Goal: Task Accomplishment & Management: Use online tool/utility

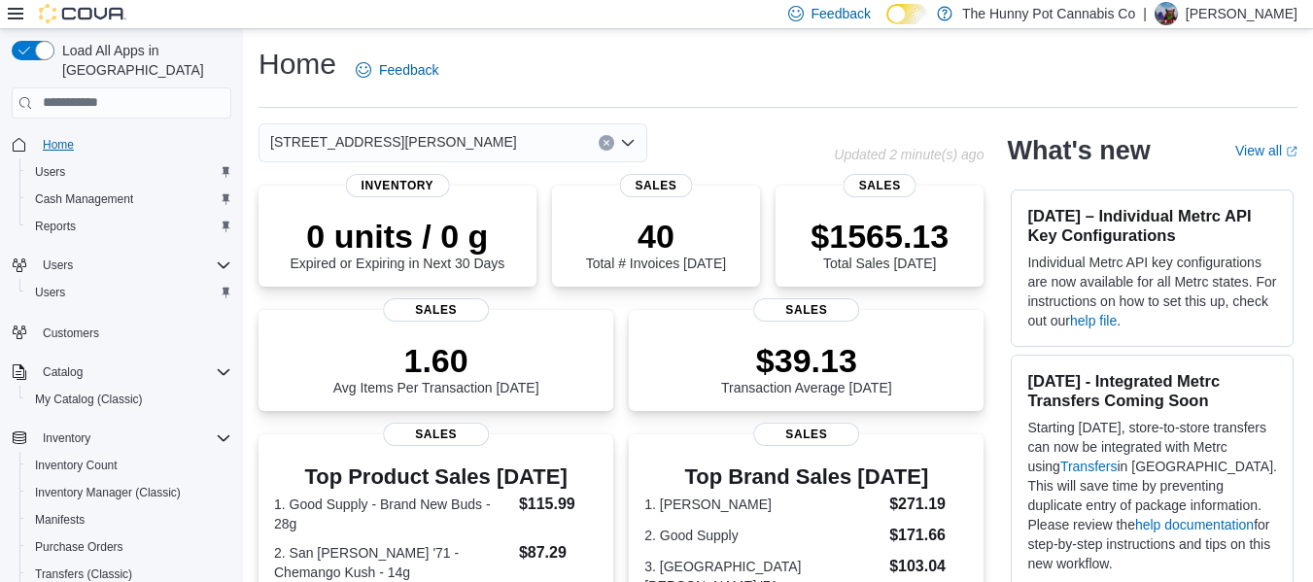
scroll to position [252, 0]
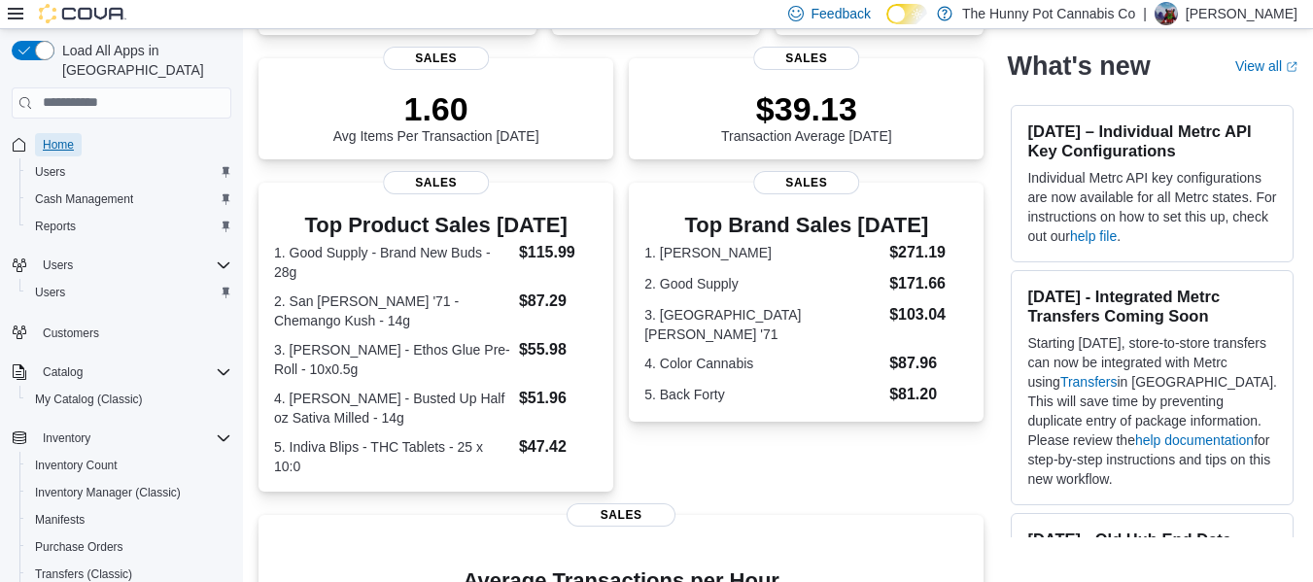
click at [72, 137] on span "Home" at bounding box center [58, 145] width 31 height 16
click at [55, 219] on span "Reports" at bounding box center [55, 227] width 41 height 16
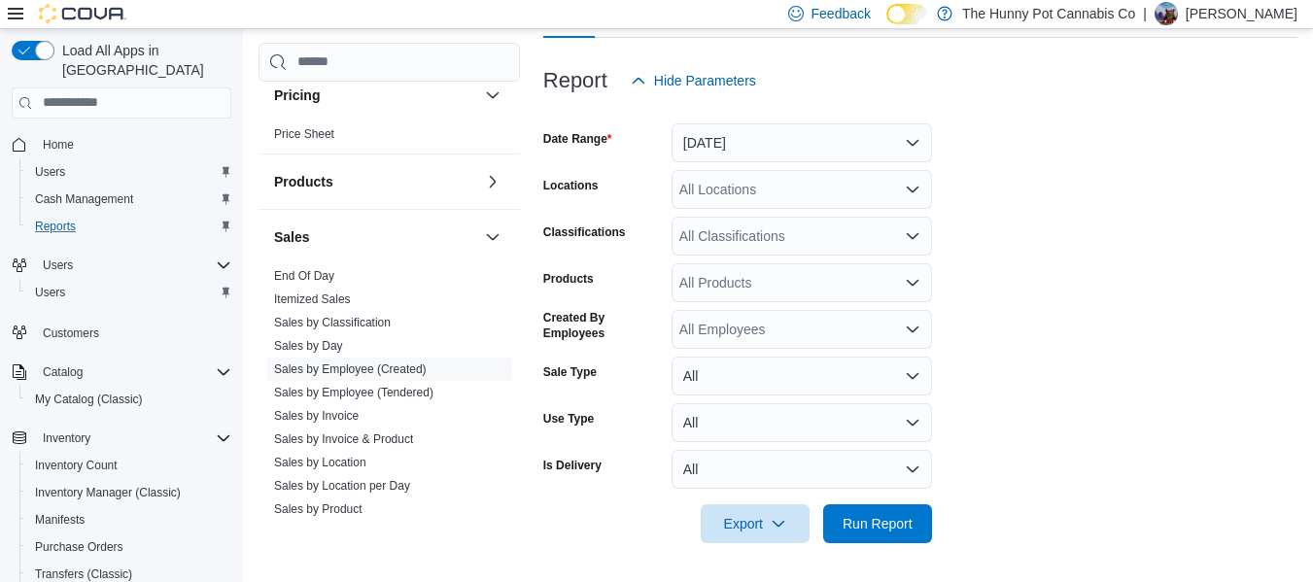
scroll to position [852, 0]
click at [71, 137] on span "Home" at bounding box center [58, 145] width 31 height 16
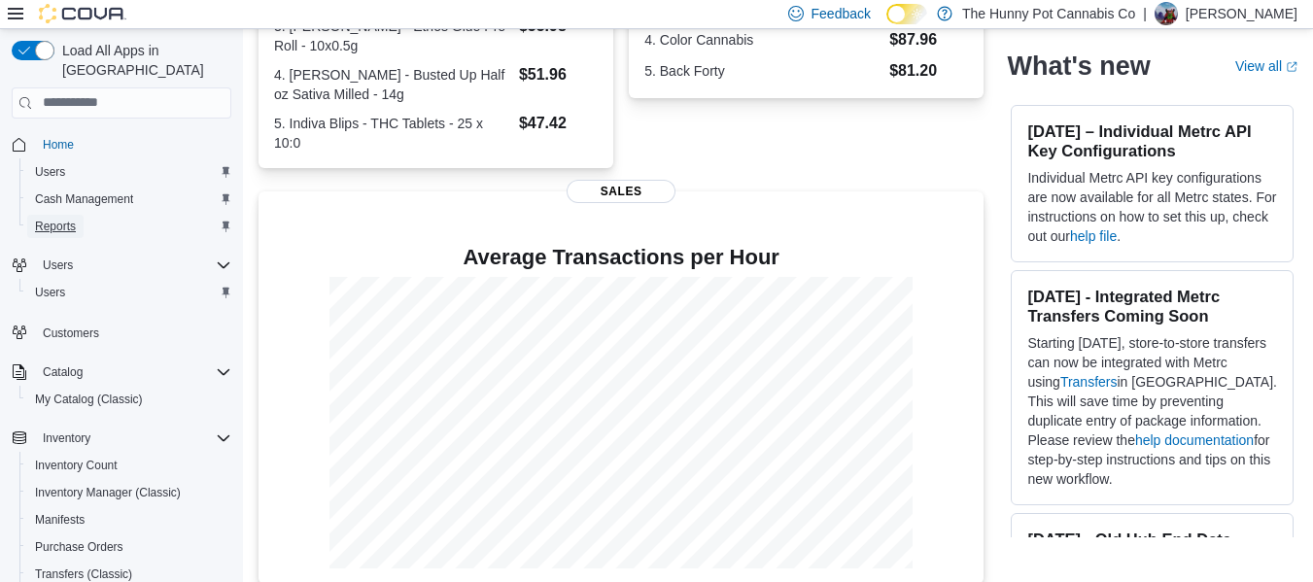
click at [78, 216] on link "Reports" at bounding box center [55, 226] width 56 height 23
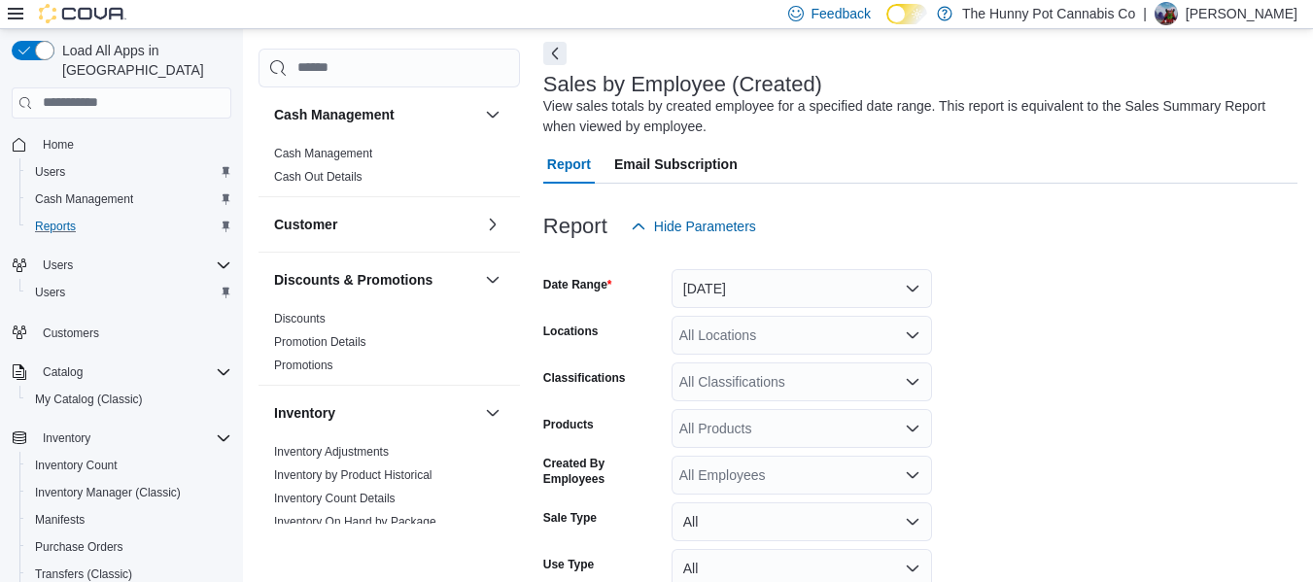
scroll to position [65, 0]
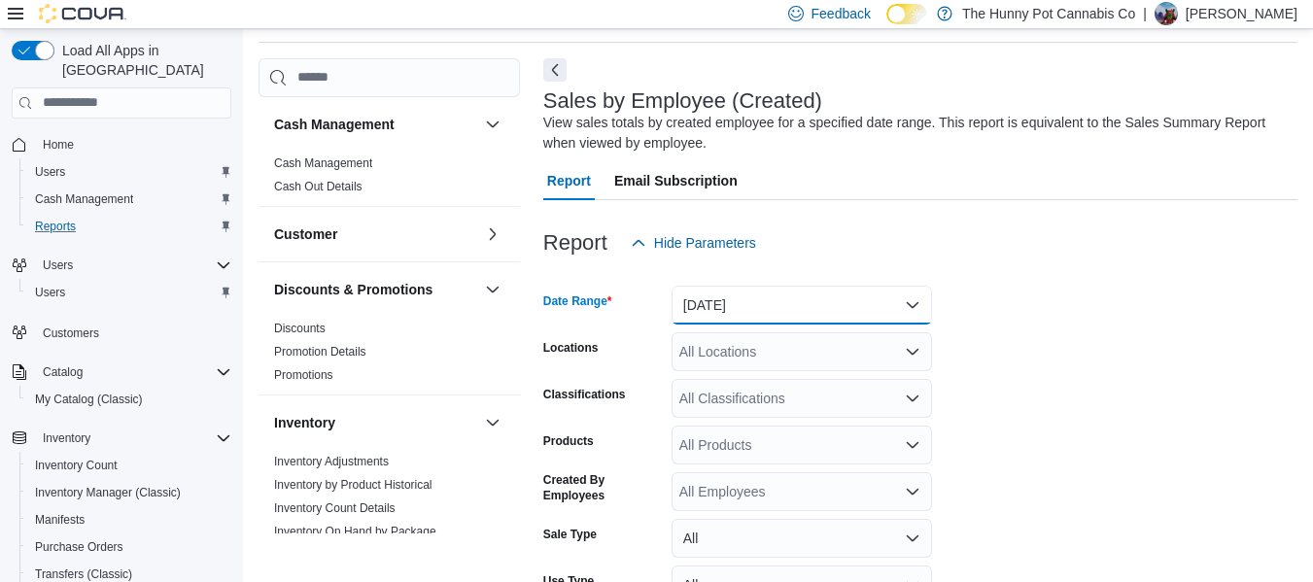
click at [716, 296] on button "[DATE]" at bounding box center [802, 305] width 261 height 39
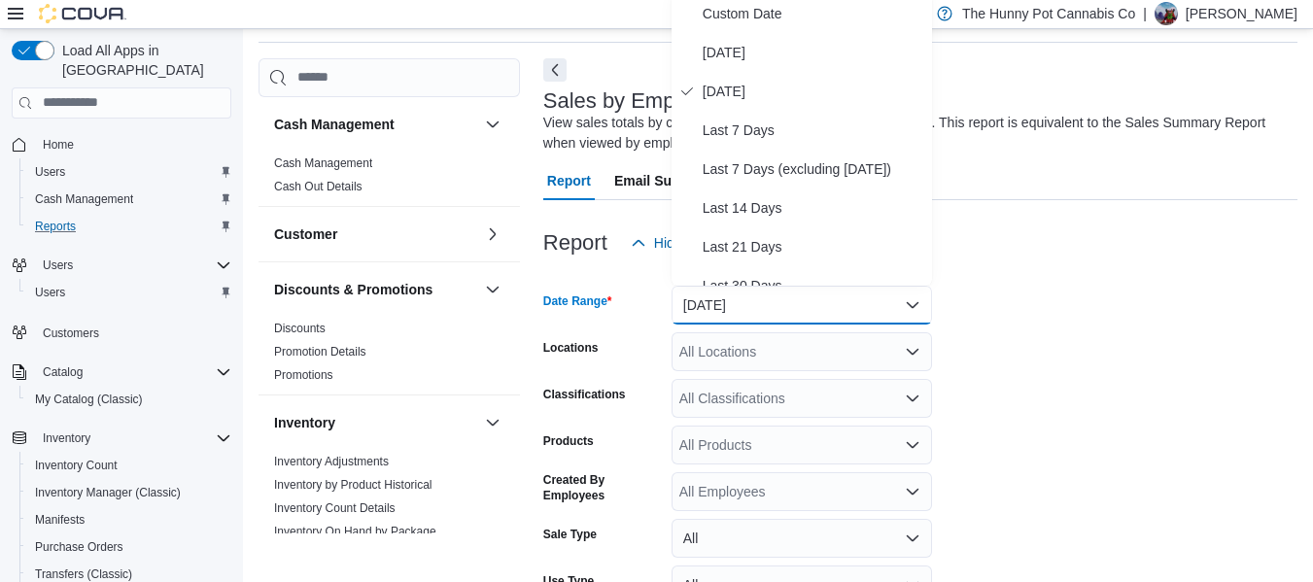
scroll to position [59, 0]
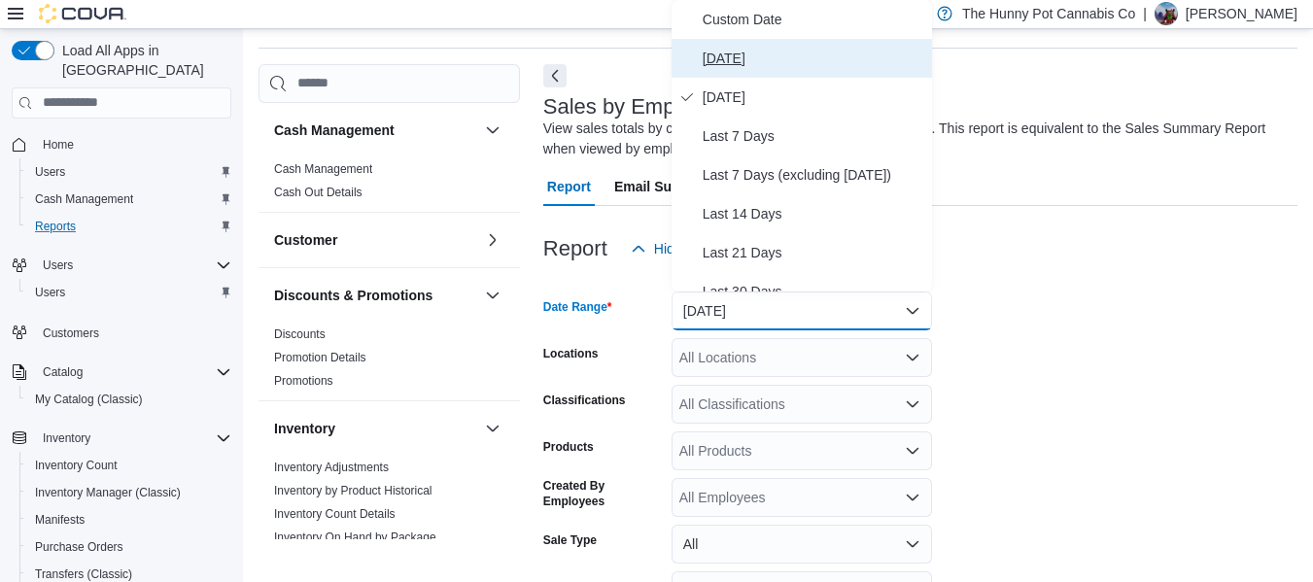
click at [777, 61] on span "[DATE]" at bounding box center [814, 58] width 222 height 23
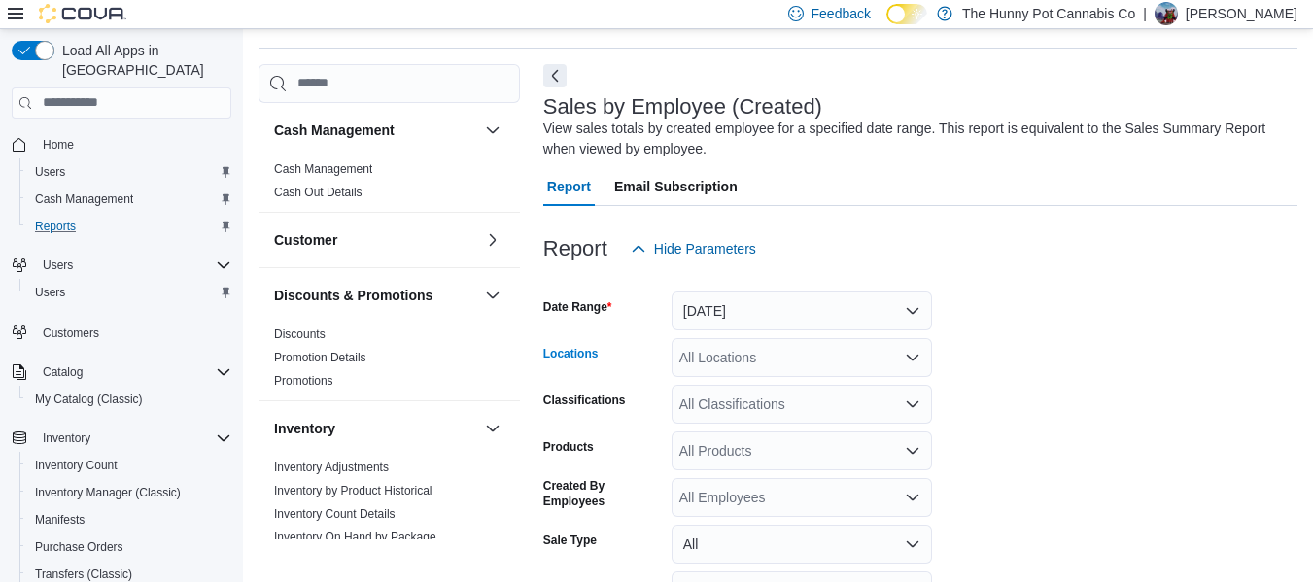
click at [704, 356] on div "All Locations" at bounding box center [802, 357] width 261 height 39
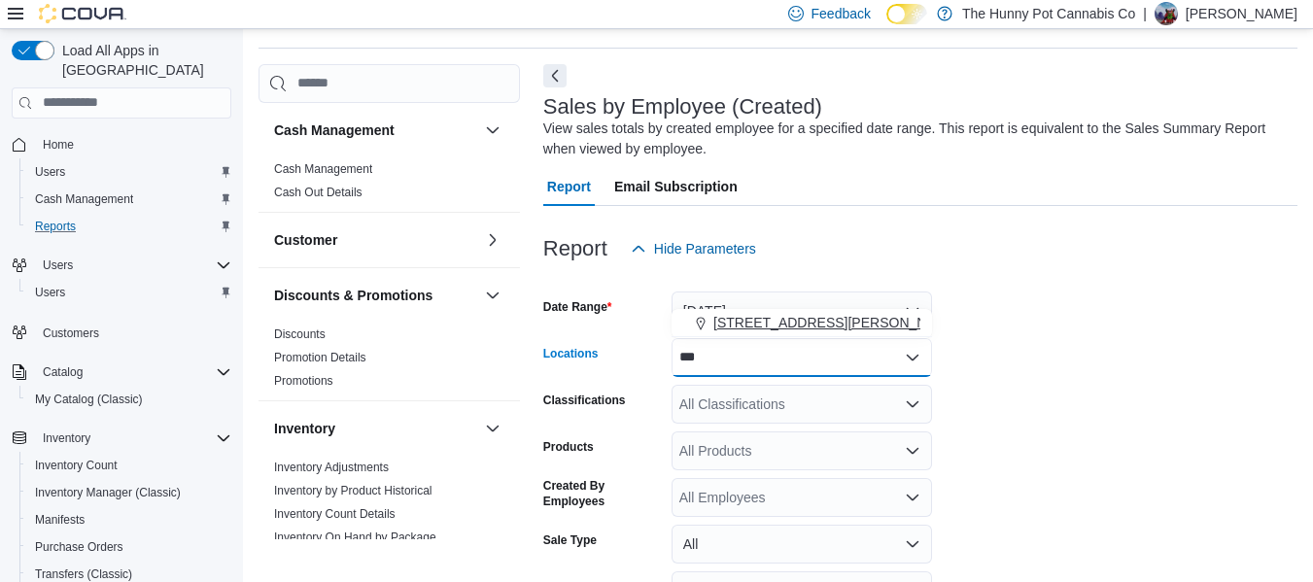
type input "***"
click at [720, 333] on button "[STREET_ADDRESS][PERSON_NAME]" at bounding box center [802, 323] width 261 height 28
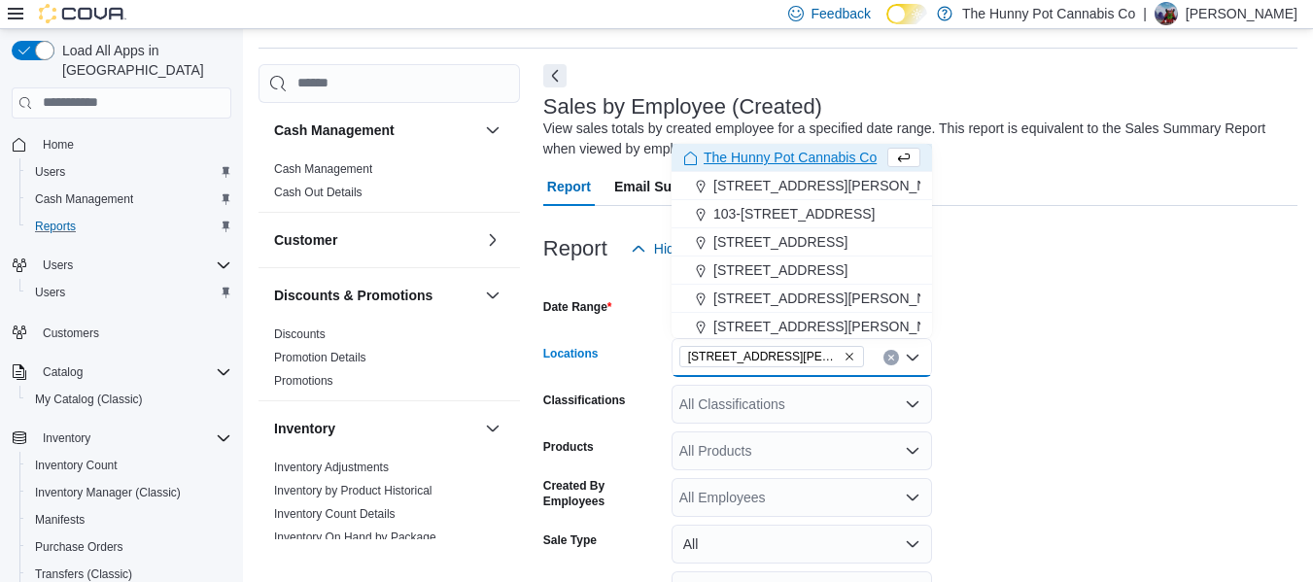
click at [991, 369] on form "Date Range [DATE] Locations [STREET_ADDRESS][PERSON_NAME] Selected. [STREET_ADD…" at bounding box center [920, 489] width 754 height 443
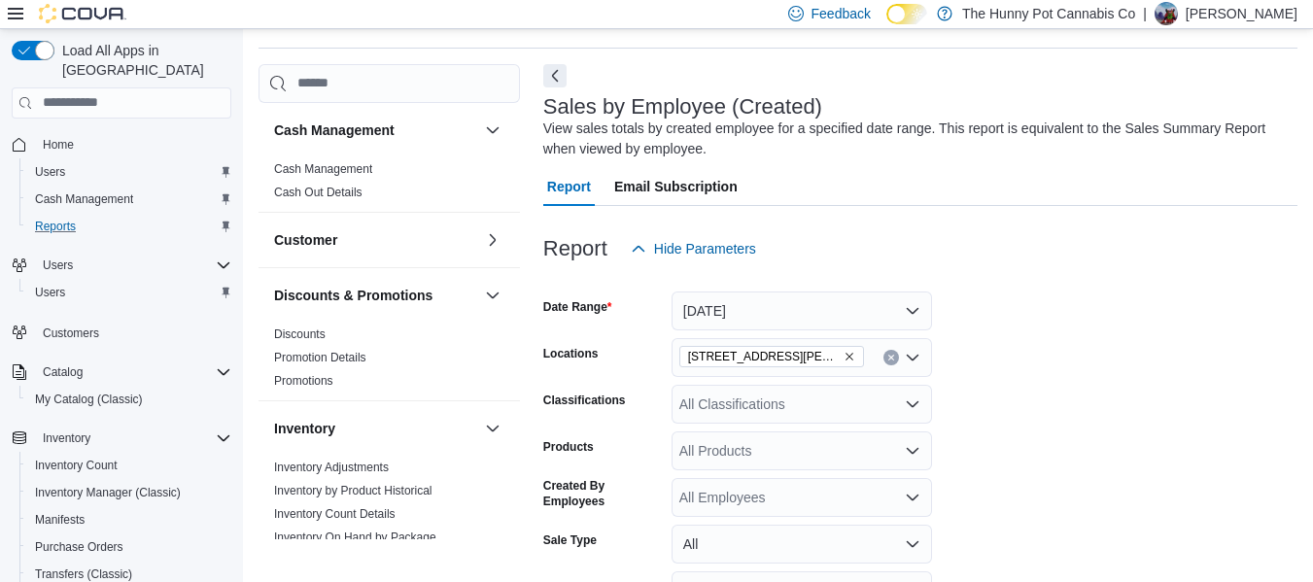
scroll to position [227, 0]
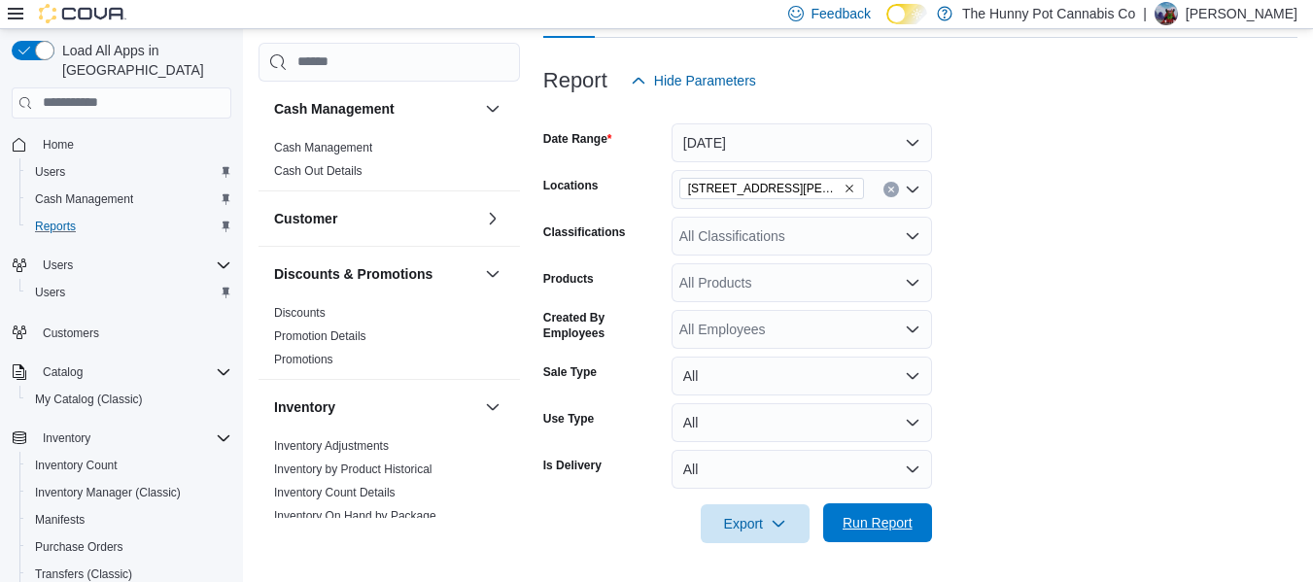
click at [879, 535] on span "Run Report" at bounding box center [878, 523] width 86 height 39
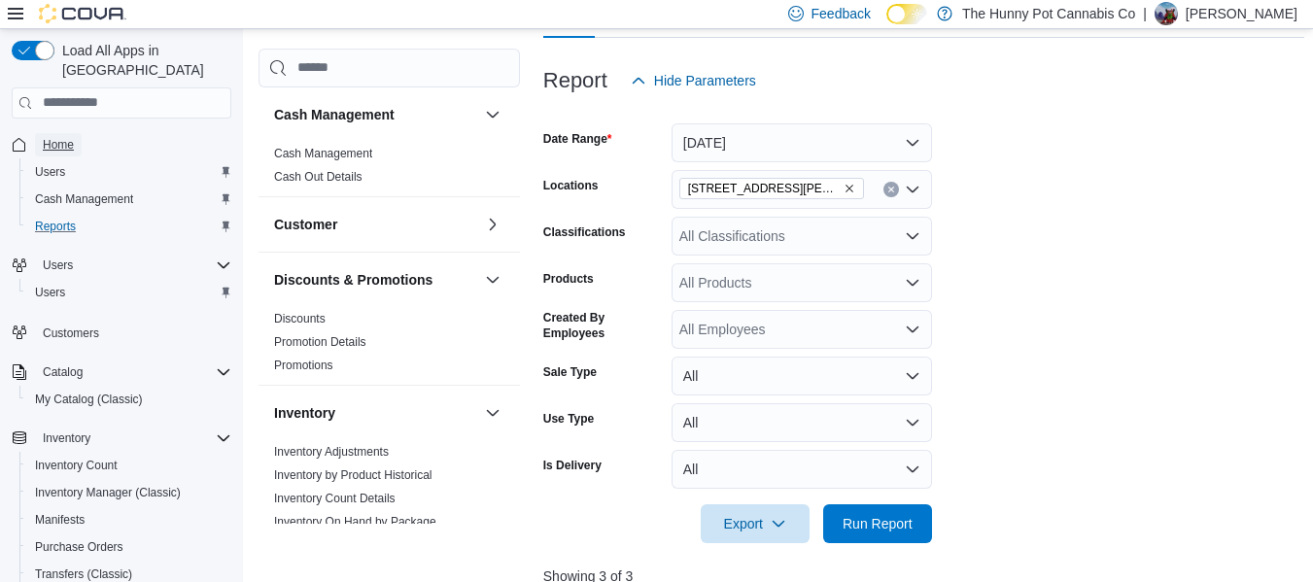
click at [57, 137] on span "Home" at bounding box center [58, 145] width 31 height 16
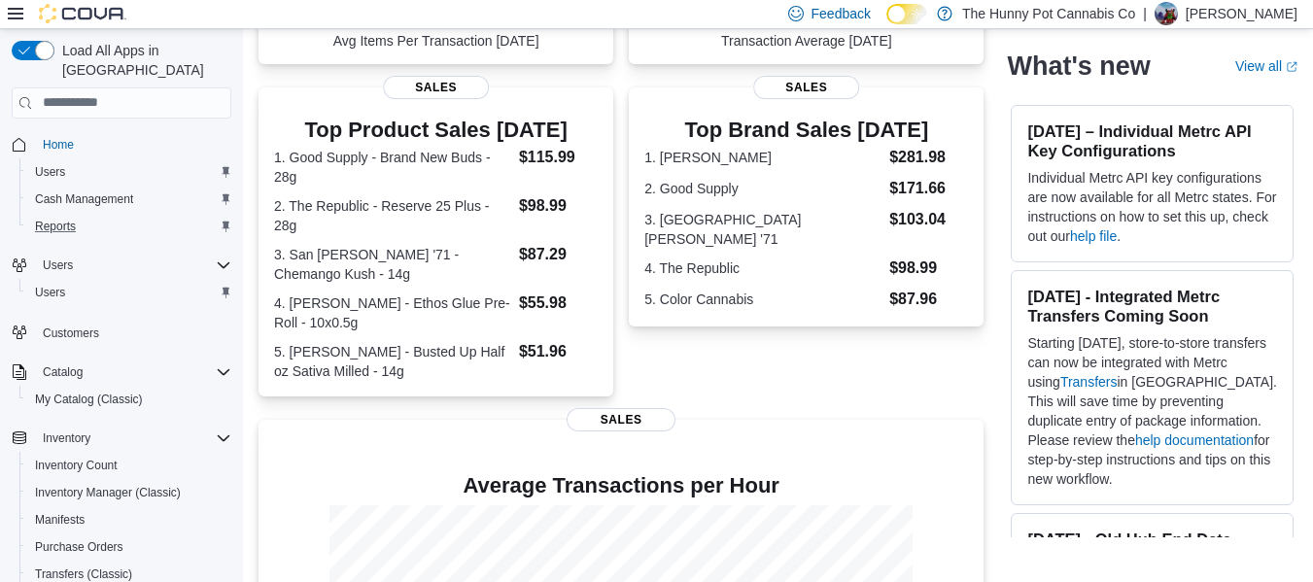
scroll to position [593, 0]
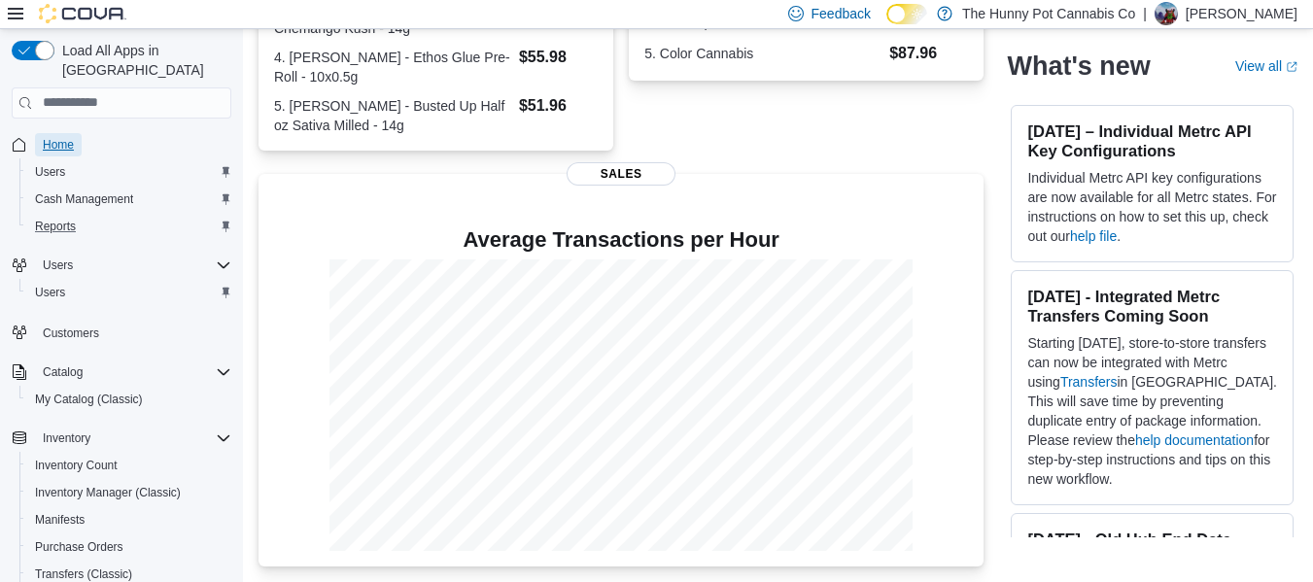
click at [68, 137] on span "Home" at bounding box center [58, 145] width 31 height 16
click at [109, 485] on span "Inventory Manager (Classic)" at bounding box center [108, 493] width 146 height 16
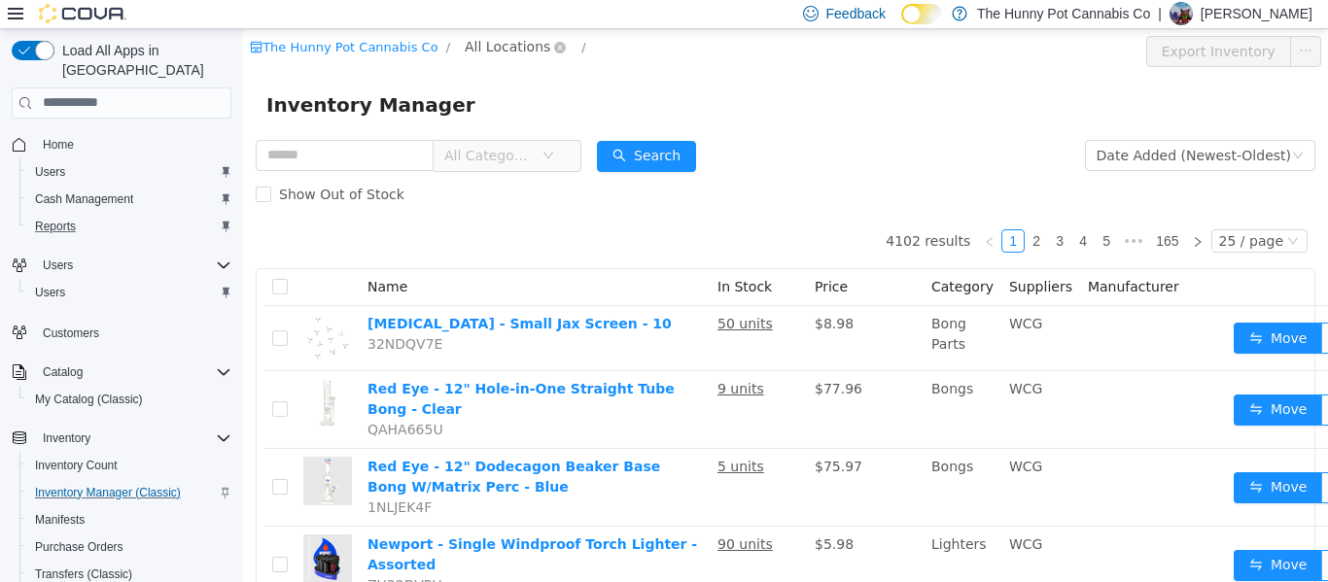
click at [504, 47] on span "All Locations" at bounding box center [508, 45] width 86 height 21
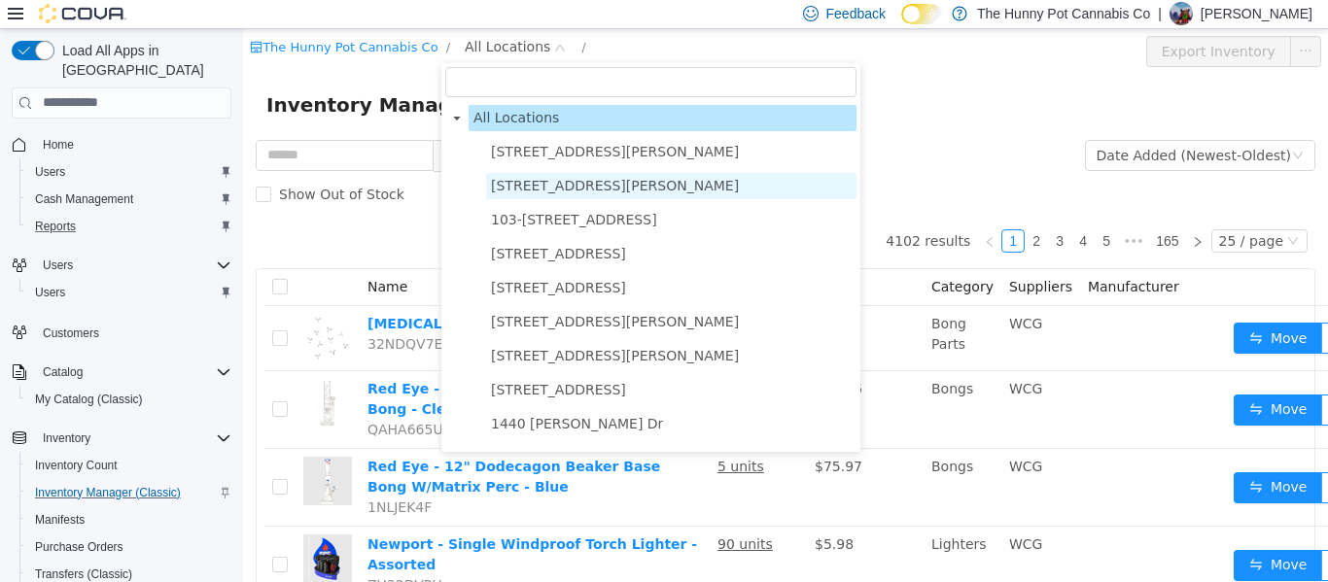
click at [580, 191] on span "[STREET_ADDRESS][PERSON_NAME]" at bounding box center [615, 185] width 248 height 16
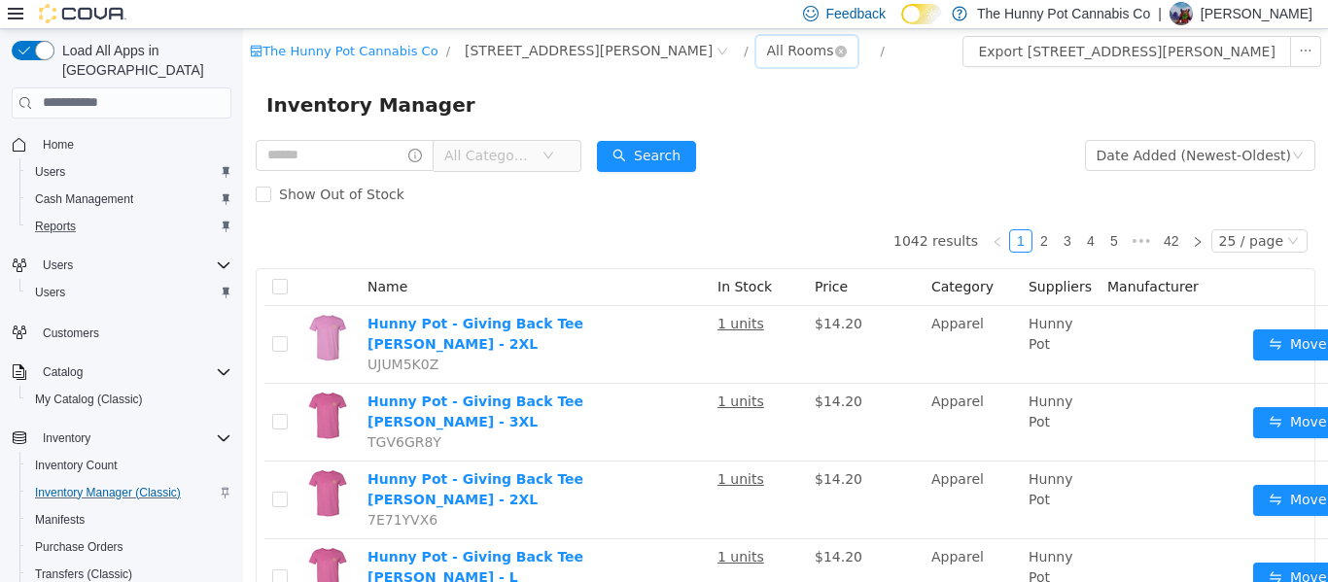
click at [767, 49] on div "All Rooms" at bounding box center [800, 49] width 67 height 29
click at [690, 182] on li "Benched (Inactive)" at bounding box center [683, 182] width 117 height 31
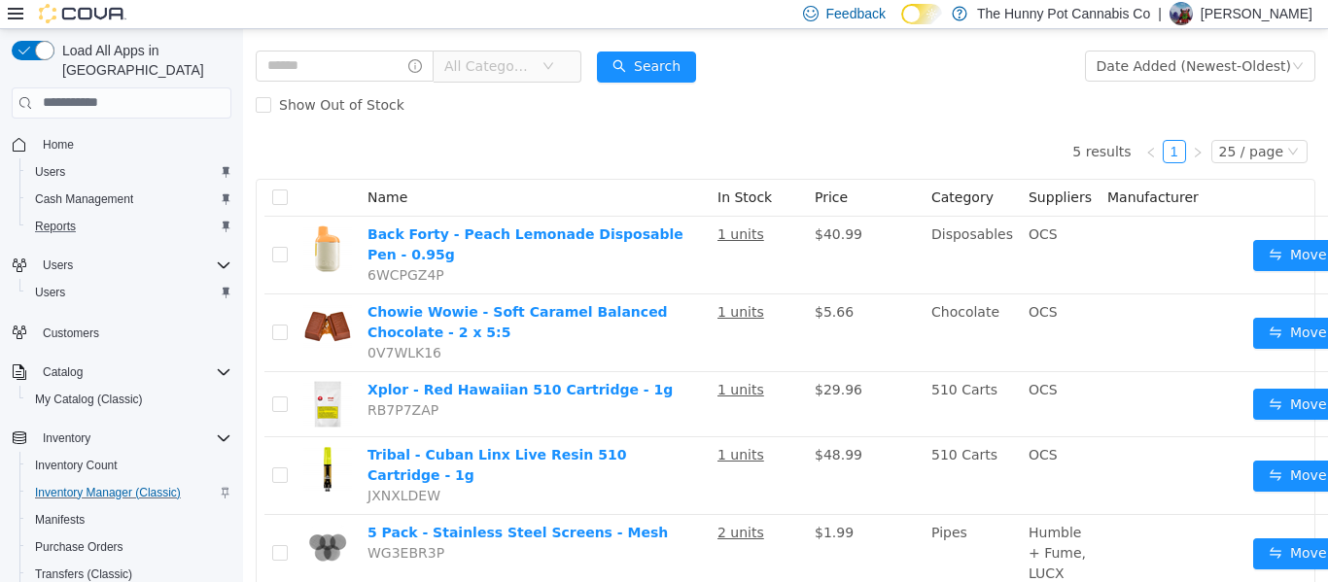
scroll to position [91, 0]
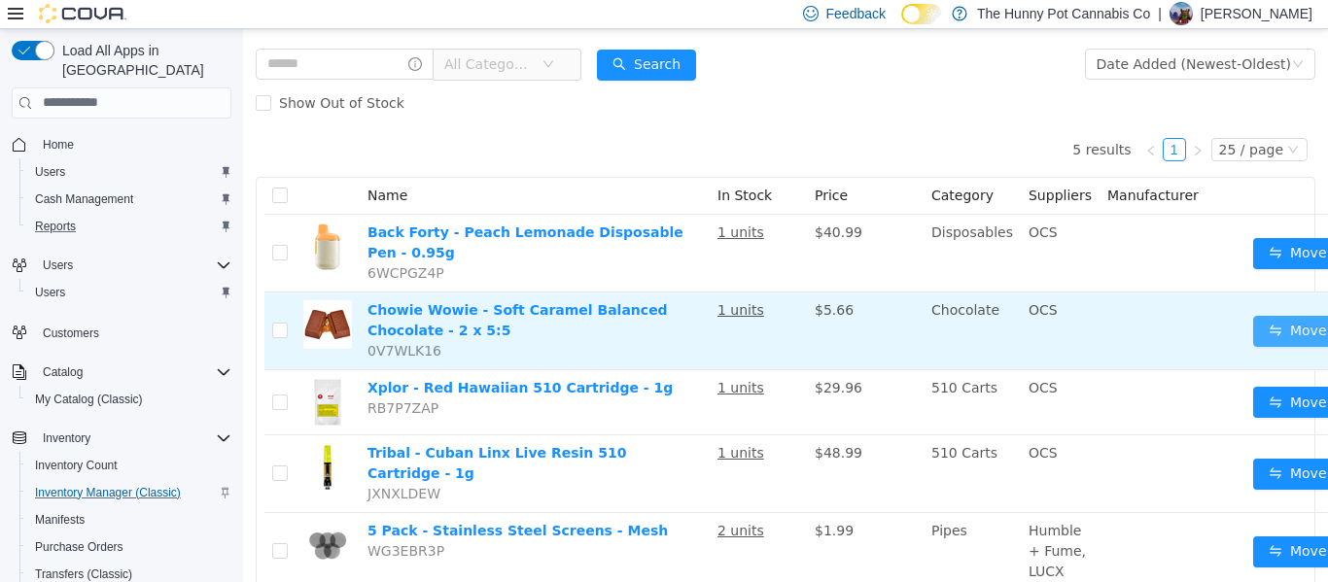
click at [1253, 315] on button "Move" at bounding box center [1297, 330] width 89 height 31
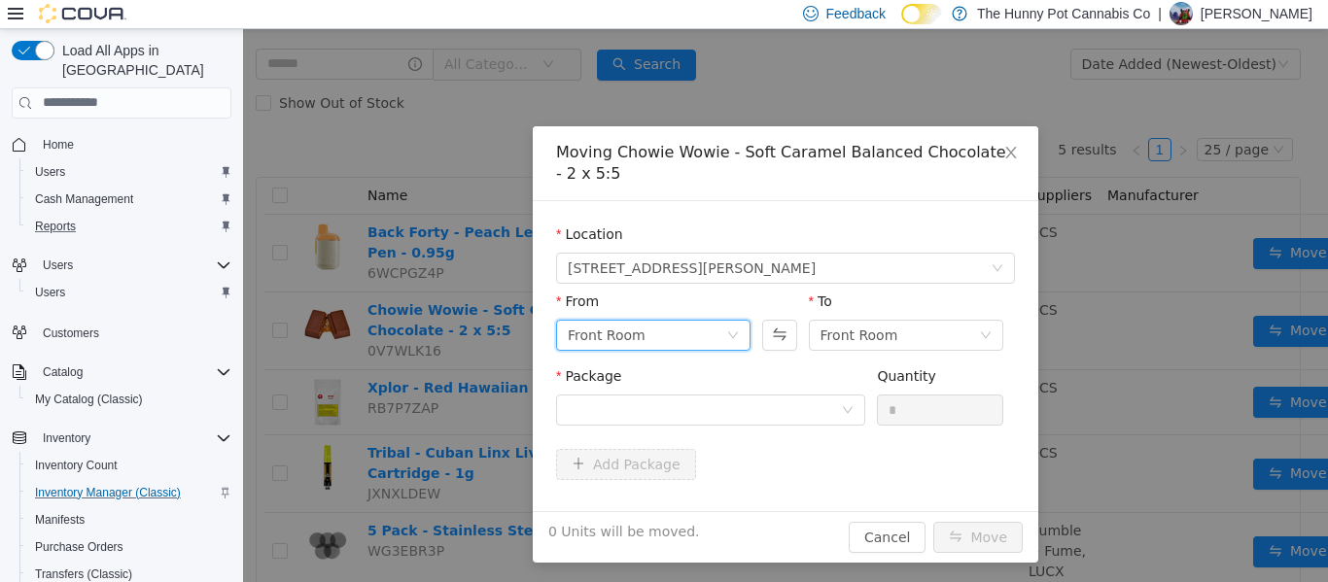
click at [663, 326] on div "Front Room" at bounding box center [647, 334] width 158 height 29
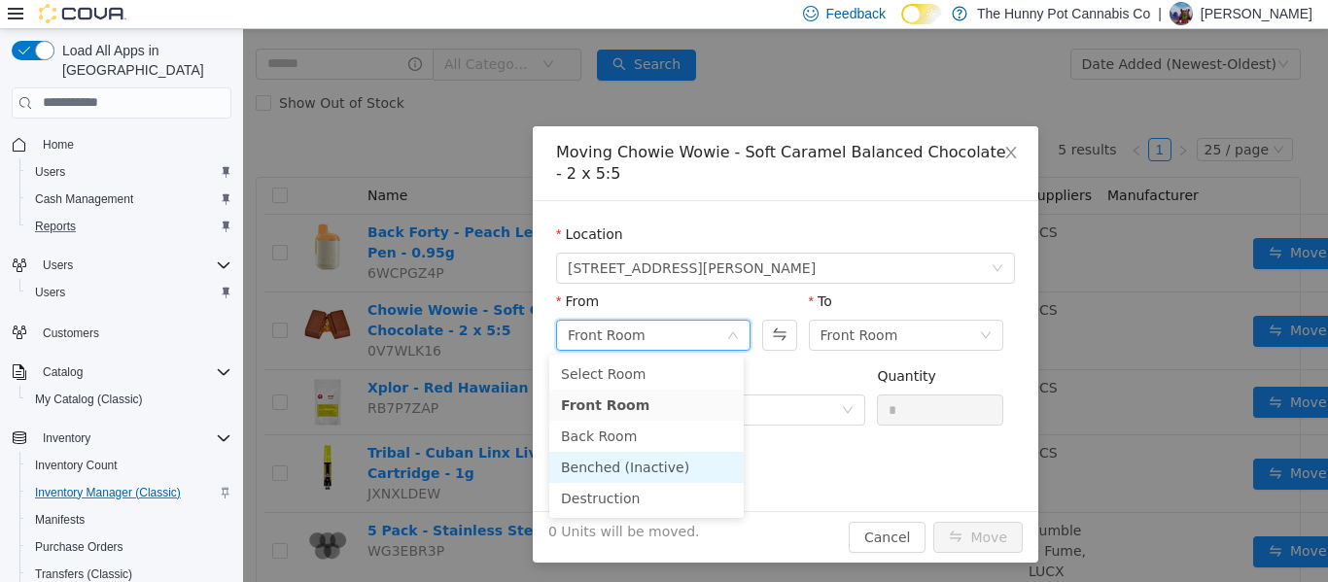
click at [608, 473] on li "Benched (Inactive)" at bounding box center [646, 466] width 194 height 31
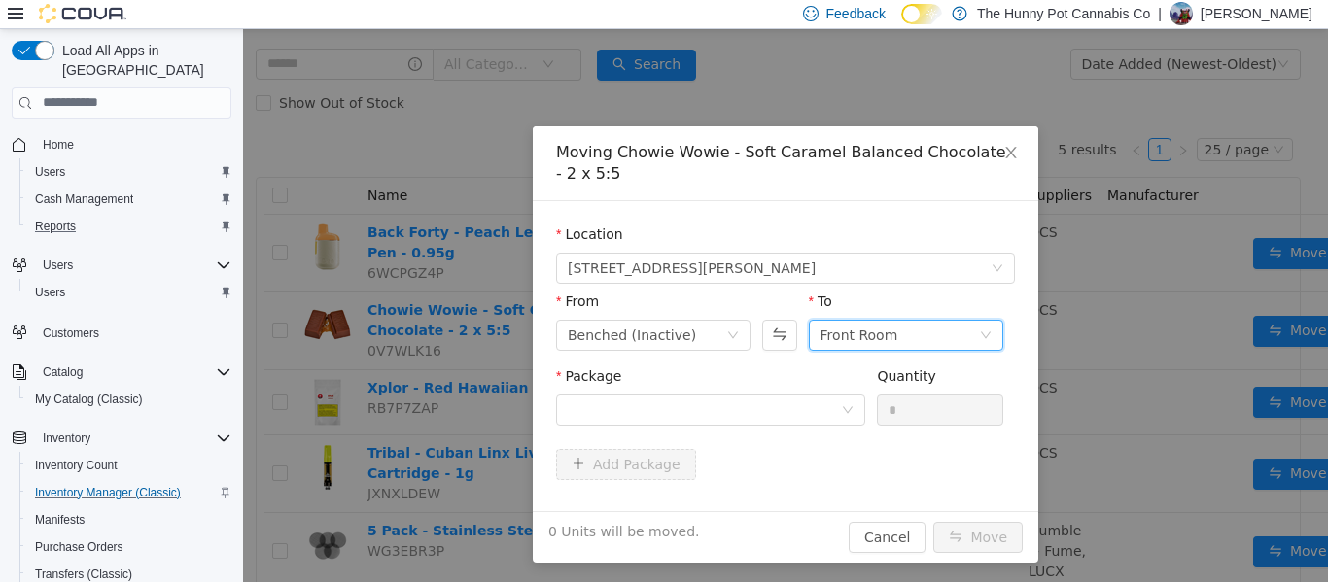
click at [877, 334] on div "Front Room" at bounding box center [859, 334] width 78 height 29
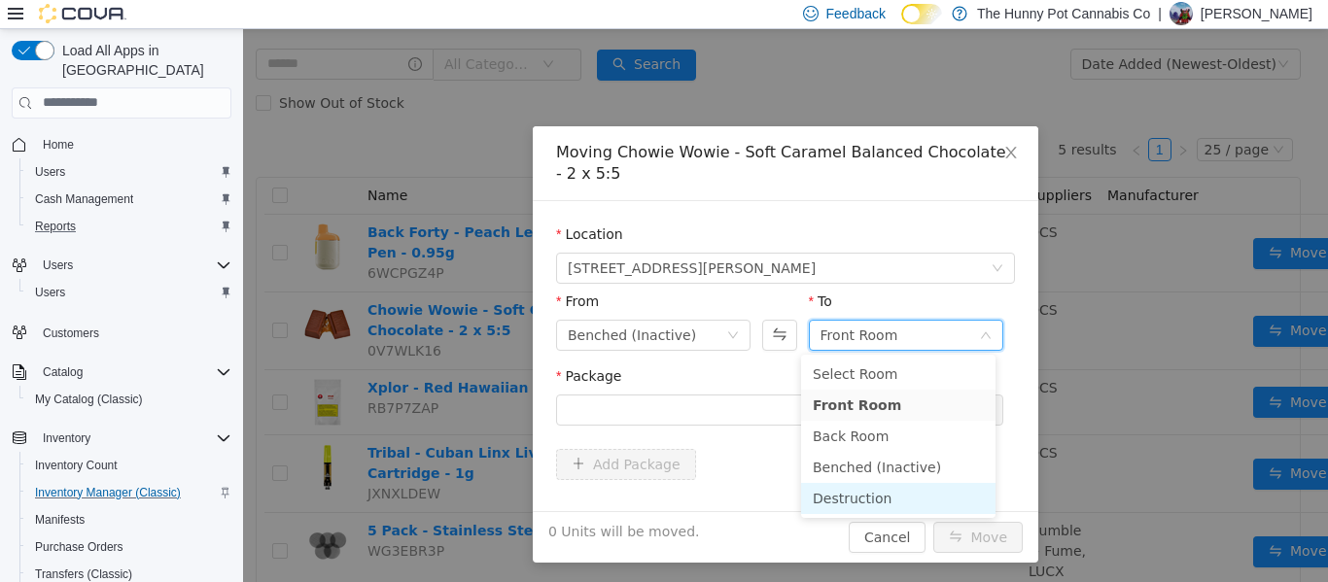
click at [841, 491] on li "Destruction" at bounding box center [898, 497] width 194 height 31
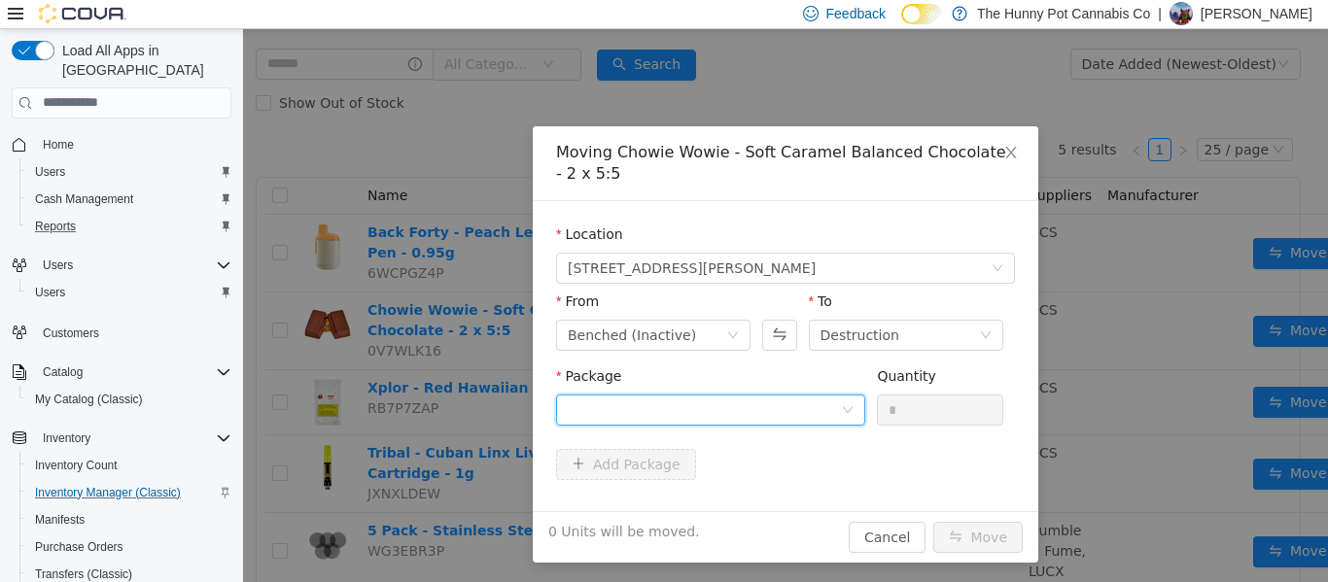
click at [777, 398] on div at bounding box center [704, 409] width 273 height 29
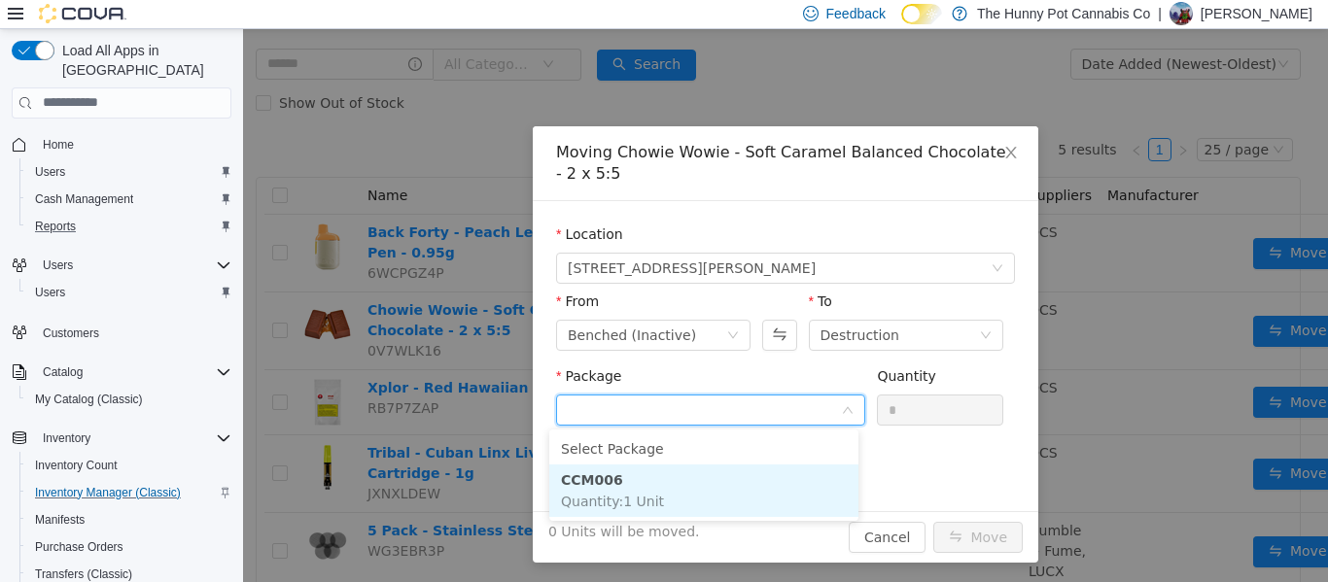
click at [731, 486] on li "CCM006 Quantity : 1 Unit" at bounding box center [703, 490] width 309 height 52
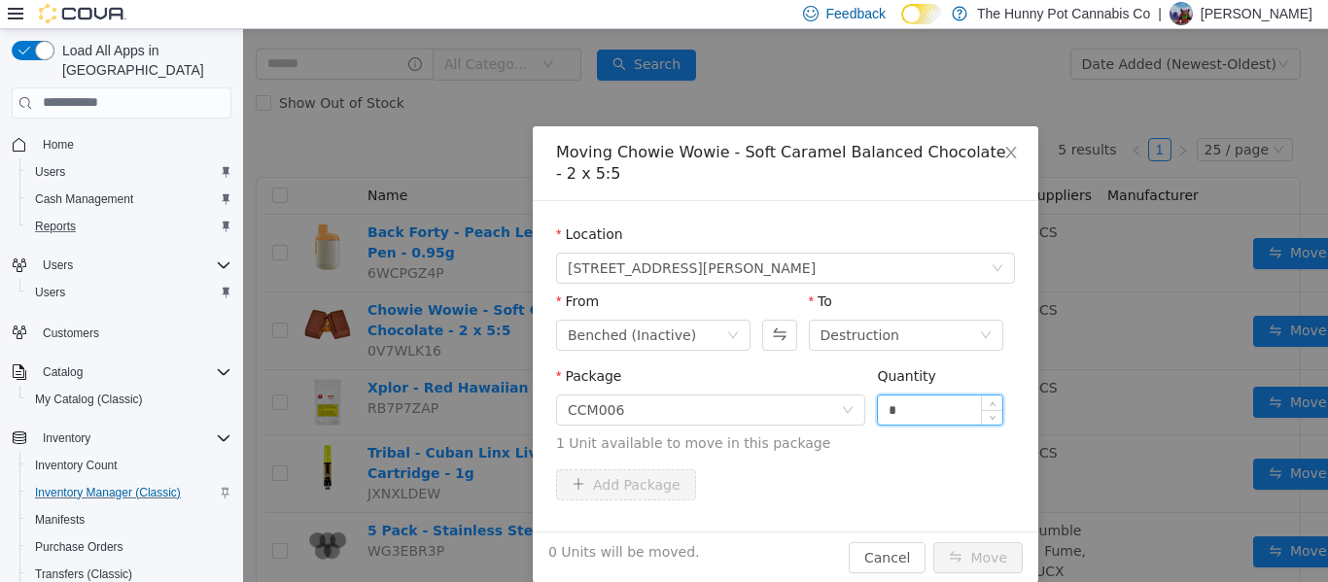
click at [927, 418] on input "*" at bounding box center [940, 409] width 124 height 29
type input "*"
click at [987, 548] on button "Move" at bounding box center [977, 556] width 89 height 31
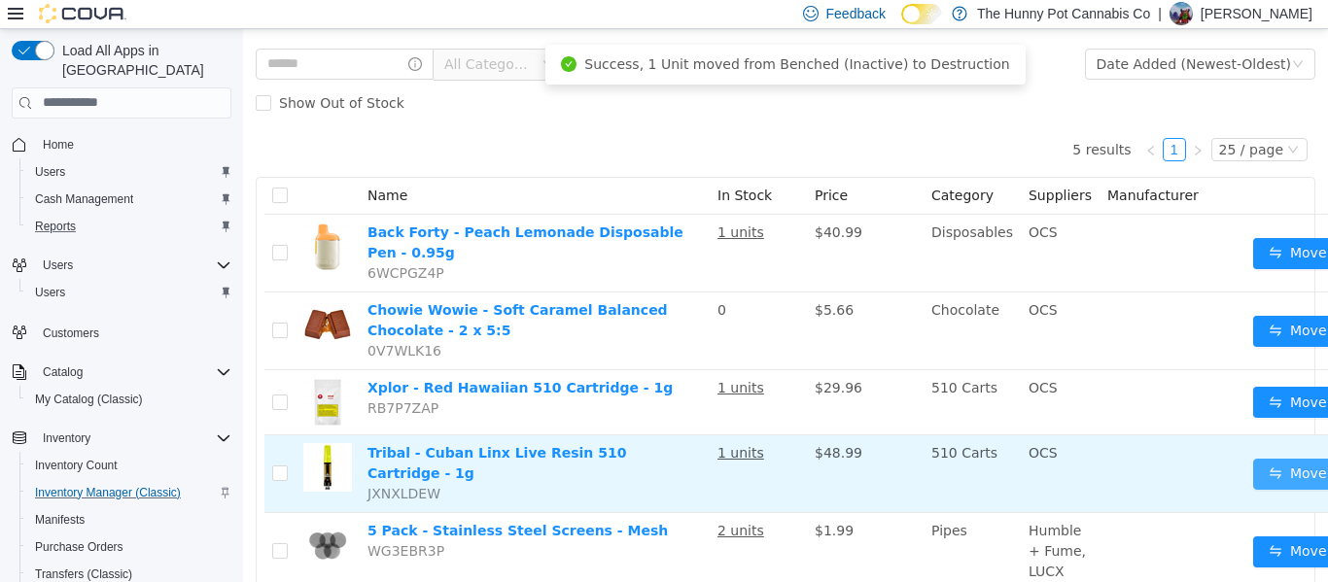
click at [1257, 458] on button "Move" at bounding box center [1297, 473] width 89 height 31
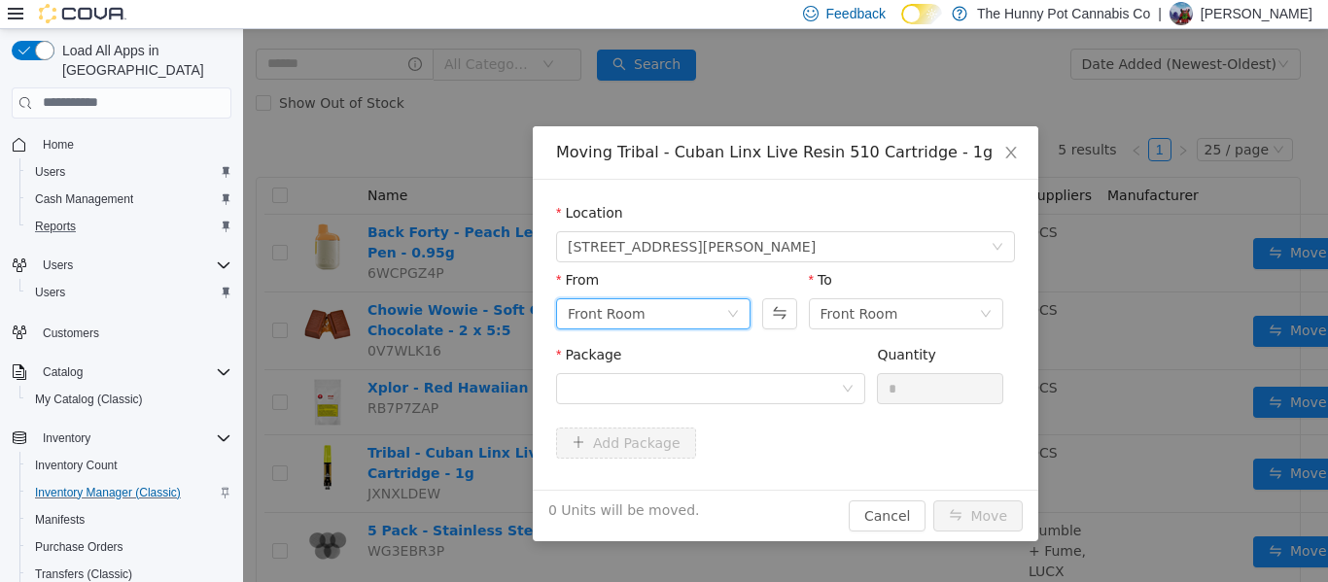
click at [682, 314] on div "Front Room" at bounding box center [647, 312] width 158 height 29
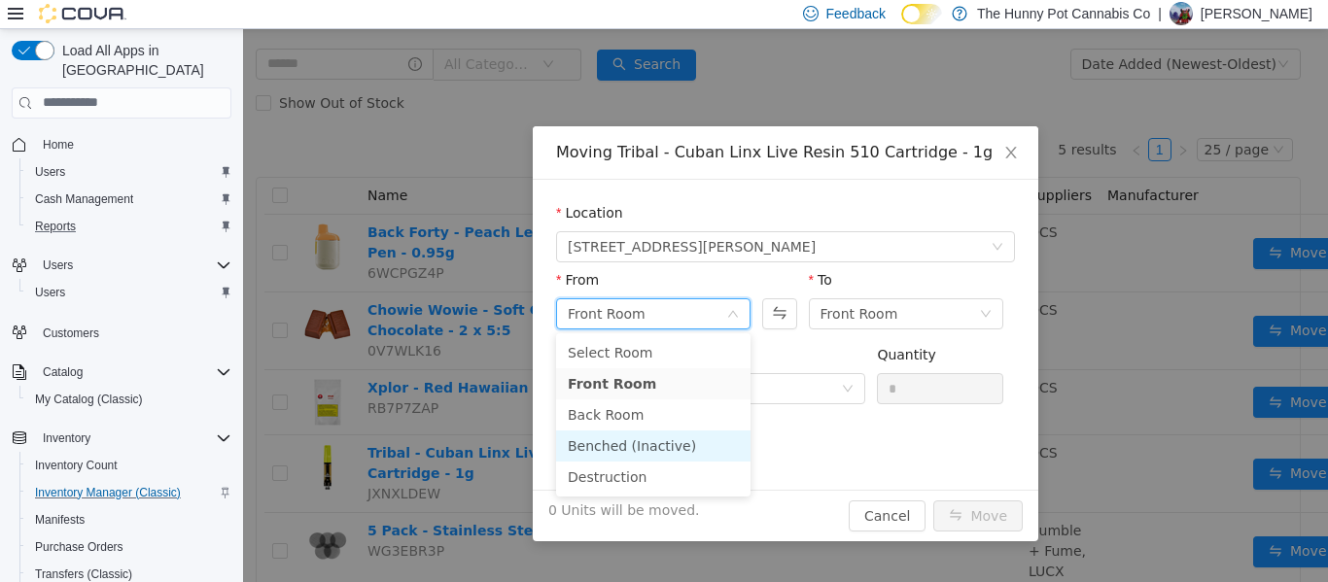
click at [661, 455] on li "Benched (Inactive)" at bounding box center [653, 445] width 194 height 31
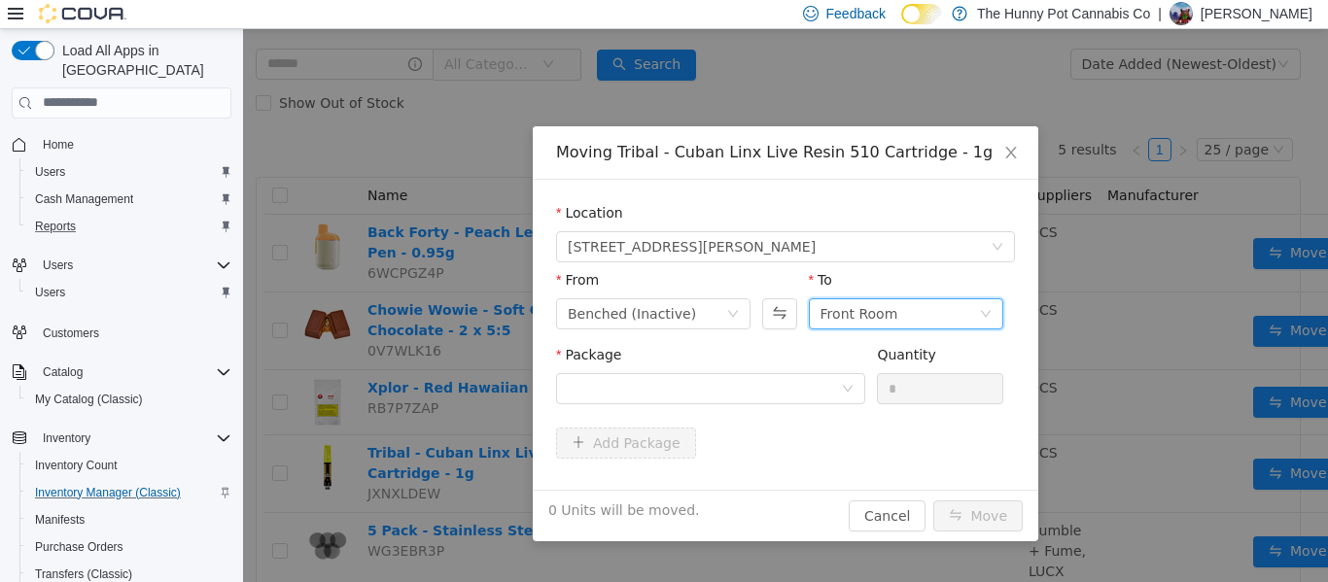
click at [858, 320] on div "Front Room" at bounding box center [859, 312] width 78 height 29
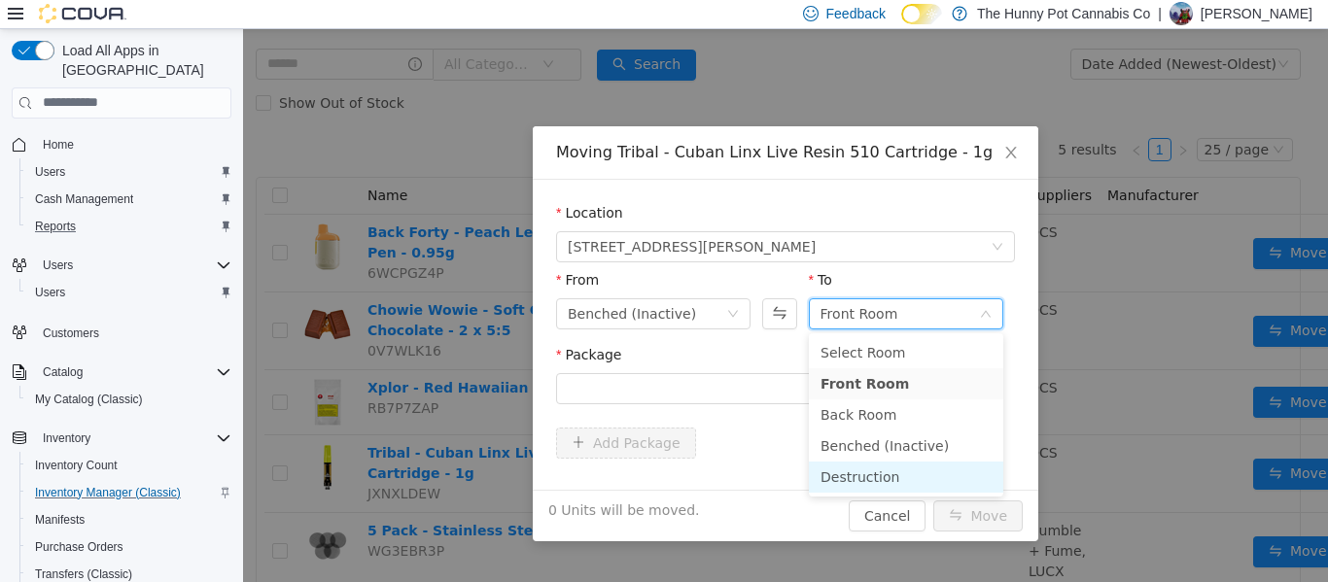
click at [861, 468] on li "Destruction" at bounding box center [906, 476] width 194 height 31
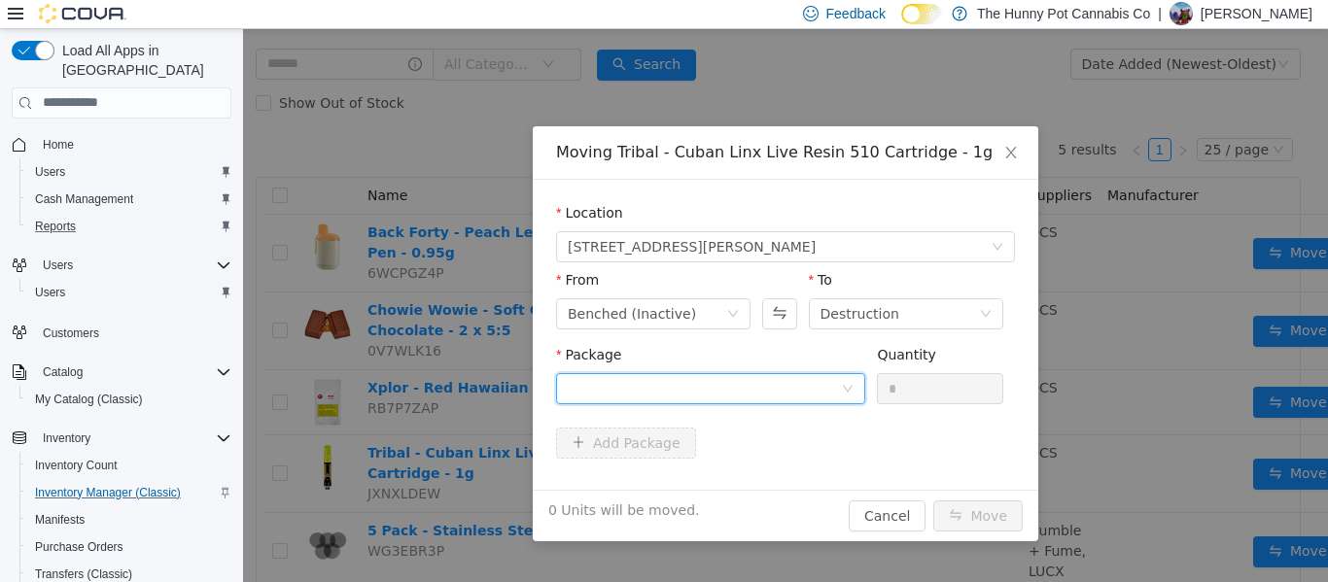
click at [767, 400] on div at bounding box center [704, 387] width 273 height 29
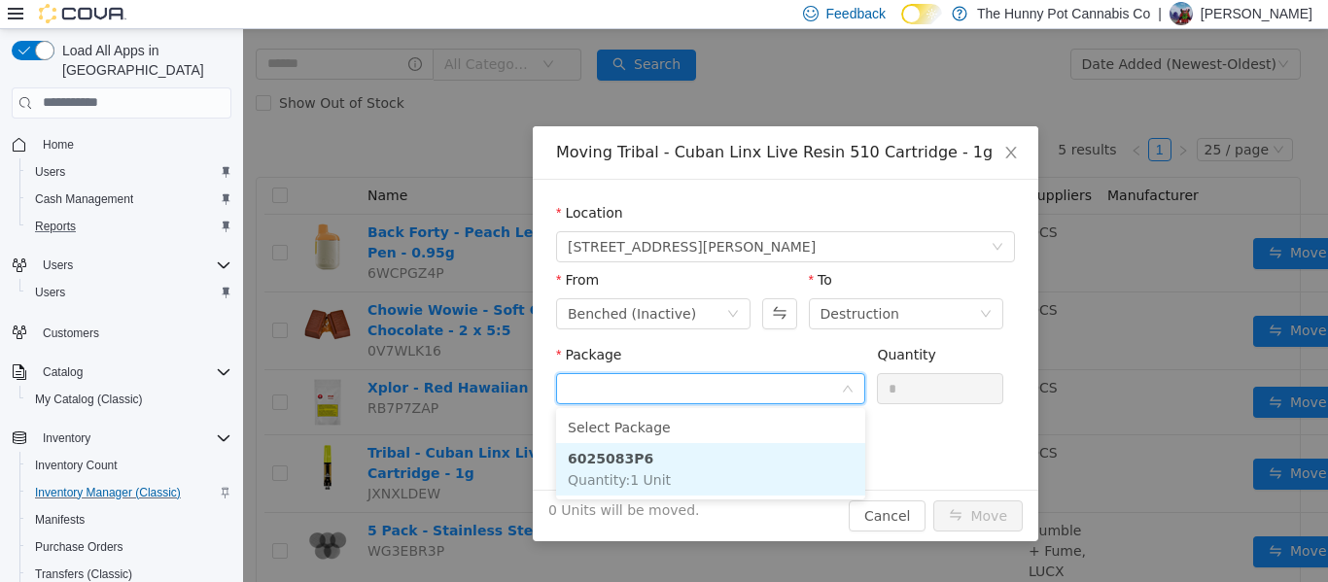
click at [662, 465] on li "6025083P6 Quantity : 1 Unit" at bounding box center [710, 468] width 309 height 52
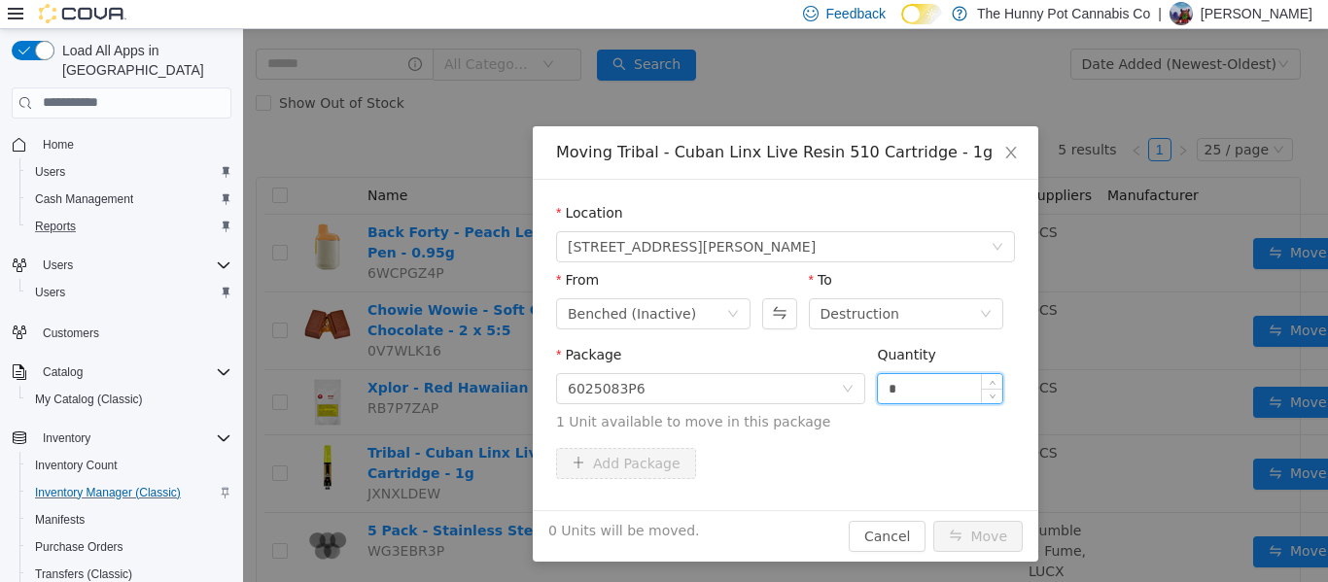
click at [934, 386] on input "*" at bounding box center [940, 387] width 124 height 29
type input "*"
click at [980, 532] on button "Move" at bounding box center [977, 535] width 89 height 31
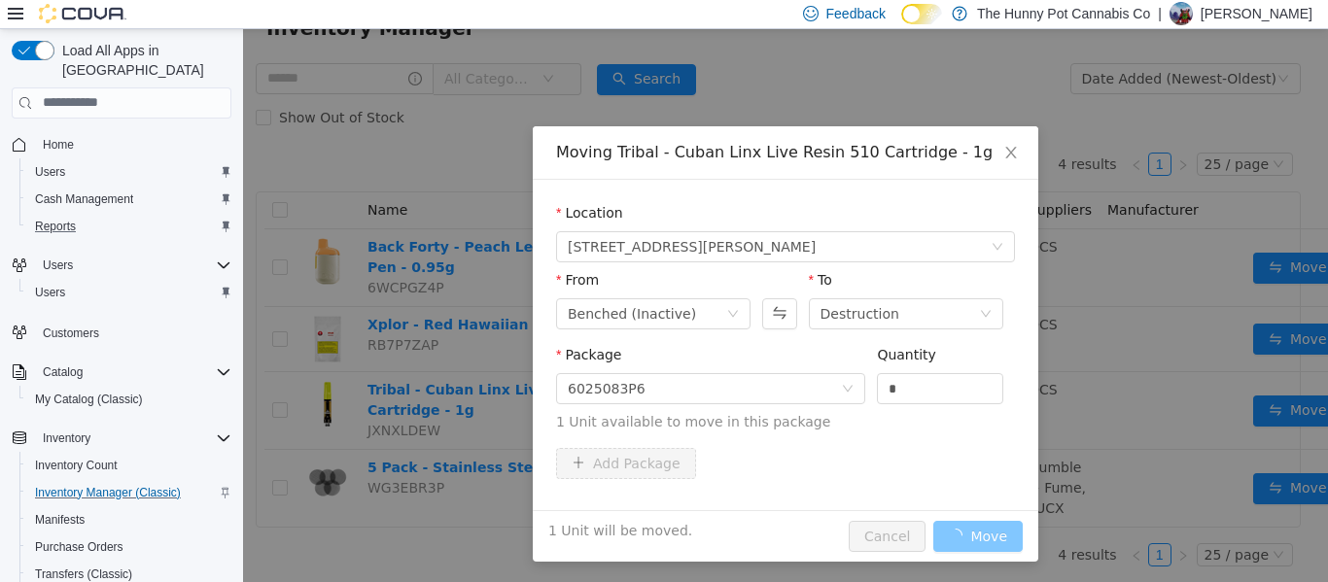
scroll to position [52, 0]
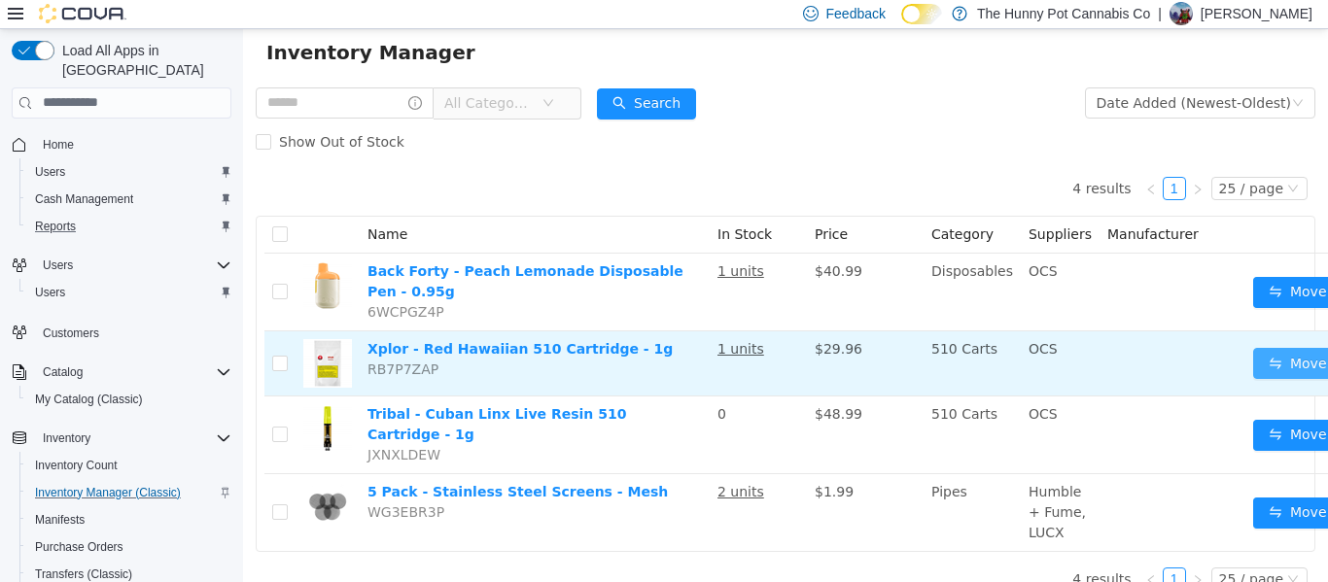
click at [1263, 347] on button "Move" at bounding box center [1297, 362] width 89 height 31
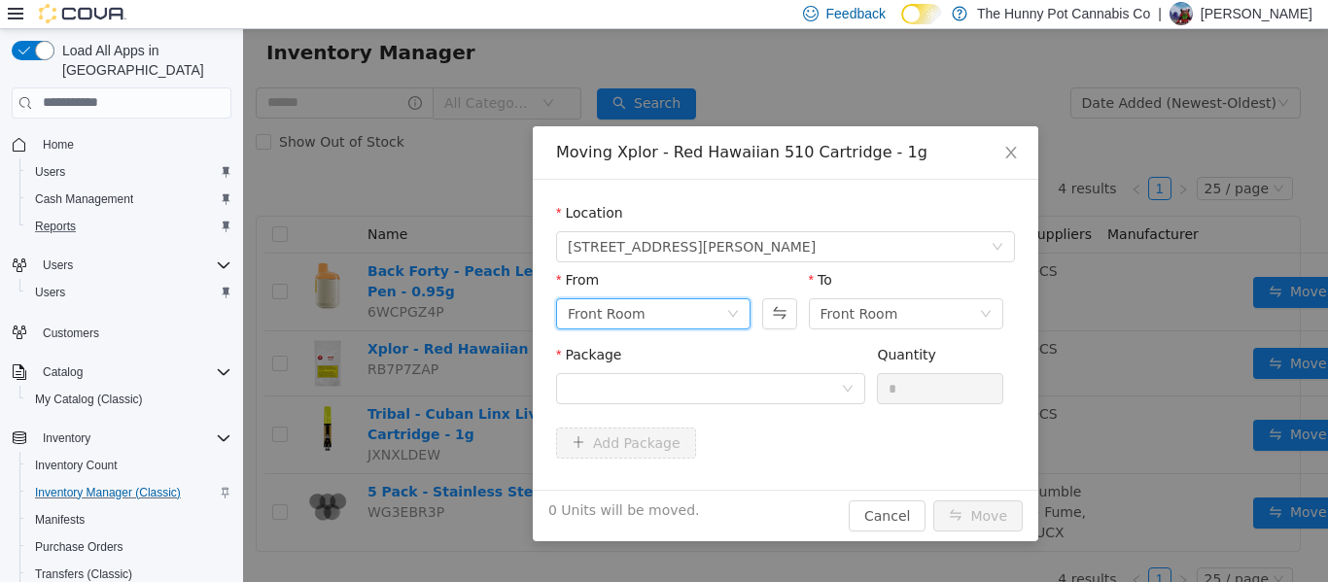
click at [648, 311] on div "Front Room" at bounding box center [647, 312] width 158 height 29
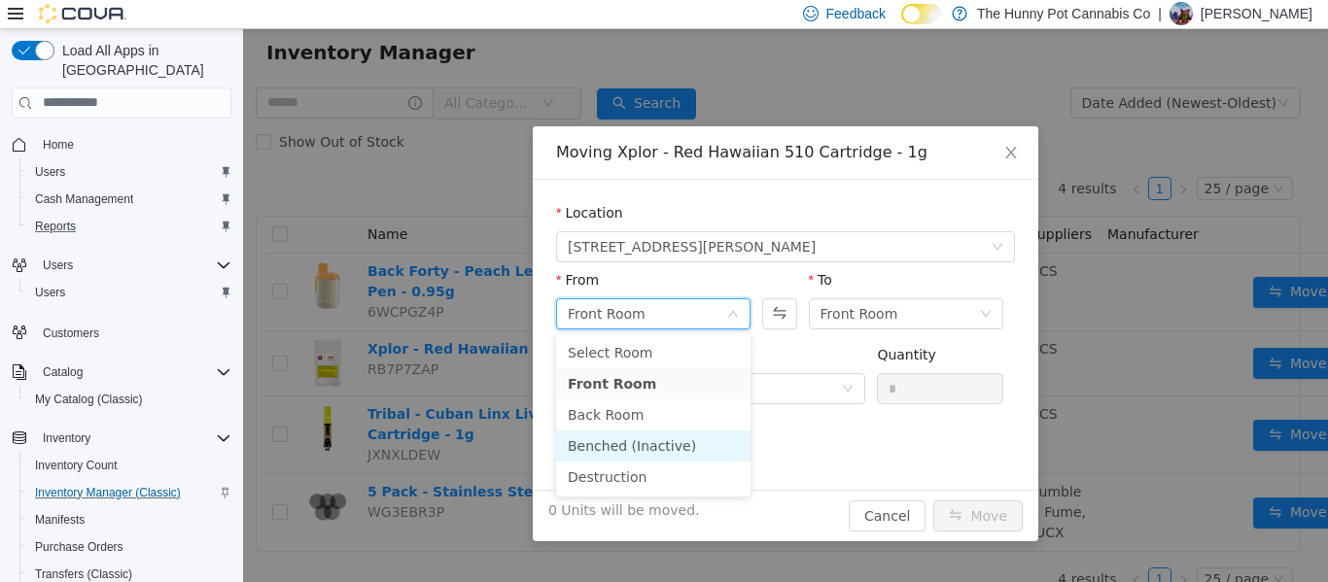
click at [633, 443] on li "Benched (Inactive)" at bounding box center [653, 445] width 194 height 31
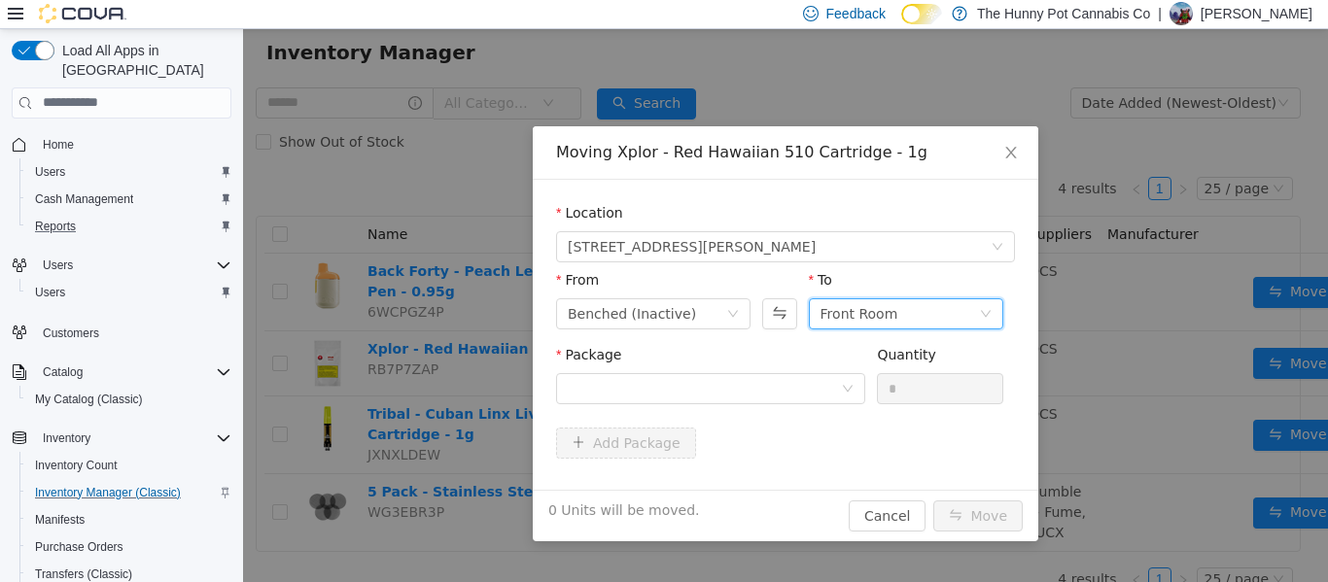
click at [909, 306] on div "Front Room" at bounding box center [899, 312] width 158 height 29
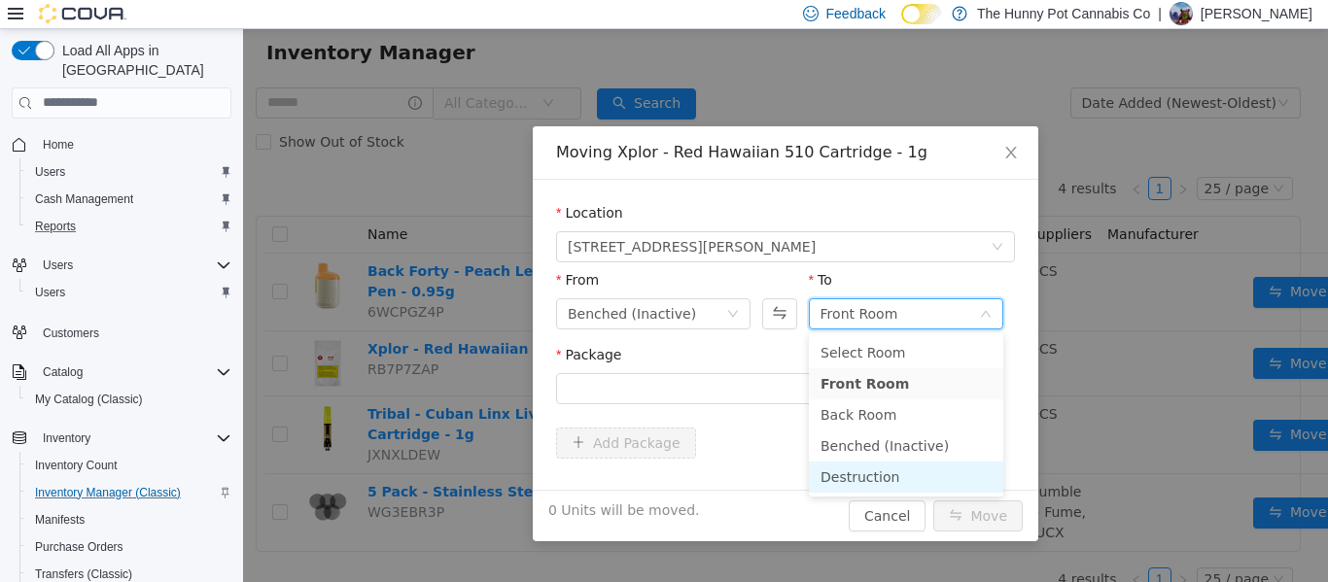
click at [853, 474] on li "Destruction" at bounding box center [906, 476] width 194 height 31
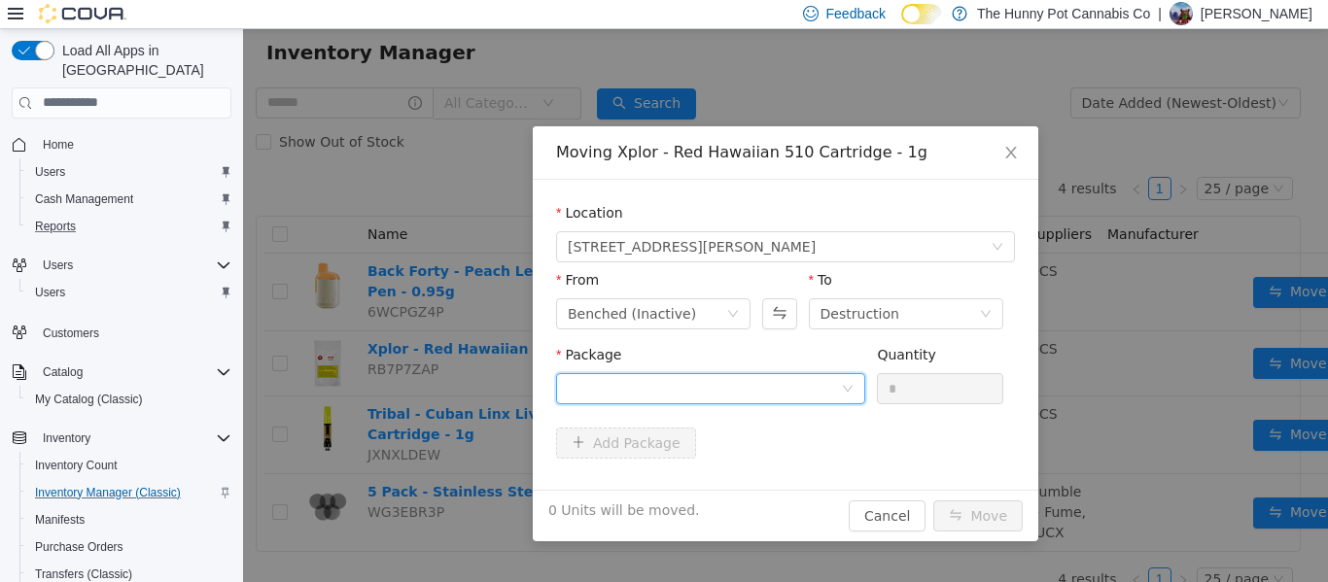
click at [800, 400] on div at bounding box center [704, 387] width 273 height 29
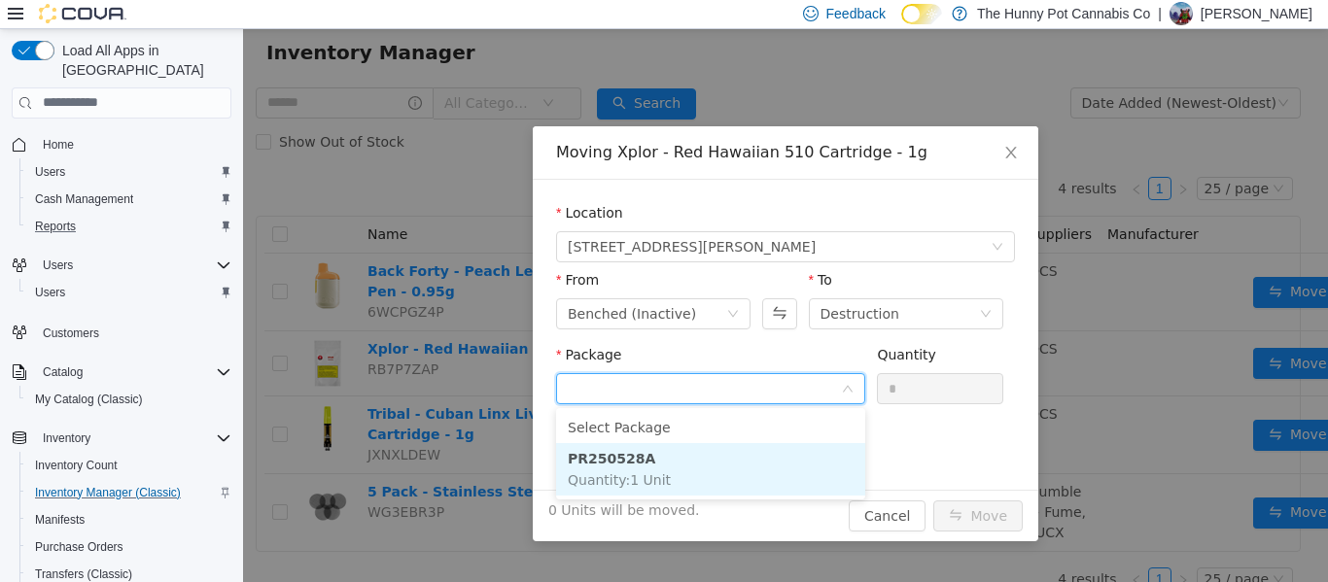
click at [637, 488] on li "PR250528A Quantity : 1 Unit" at bounding box center [710, 468] width 309 height 52
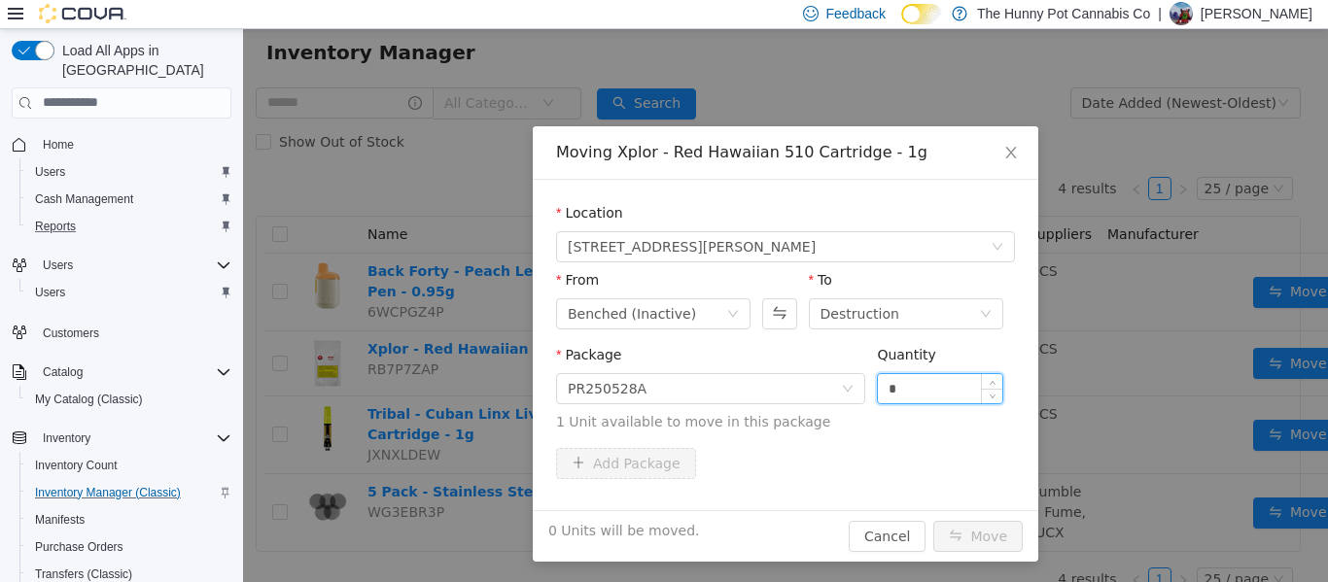
click at [916, 392] on input "*" at bounding box center [940, 387] width 124 height 29
type input "*"
click at [999, 537] on button "Move" at bounding box center [977, 535] width 89 height 31
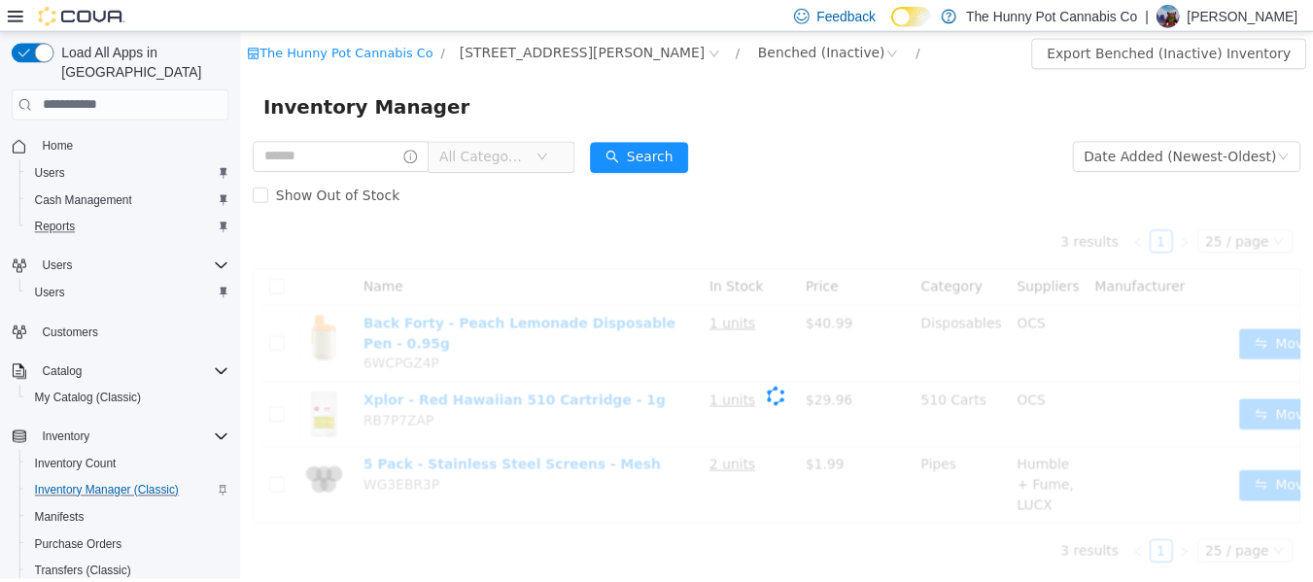
scroll to position [0, 0]
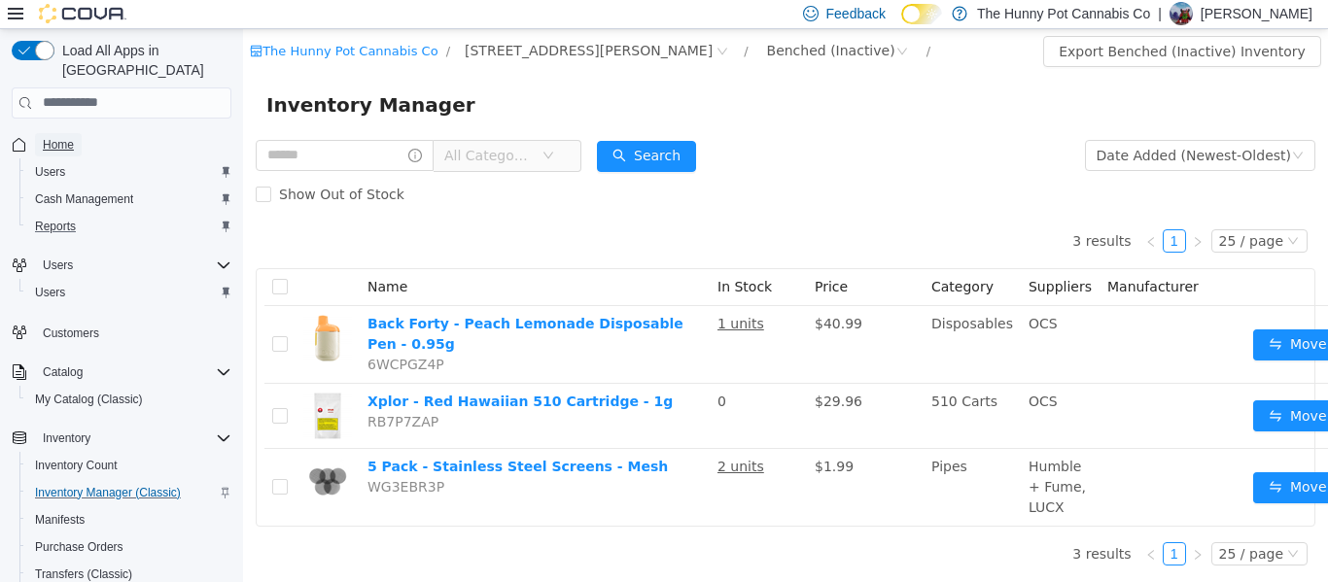
click at [48, 137] on span "Home" at bounding box center [58, 145] width 31 height 16
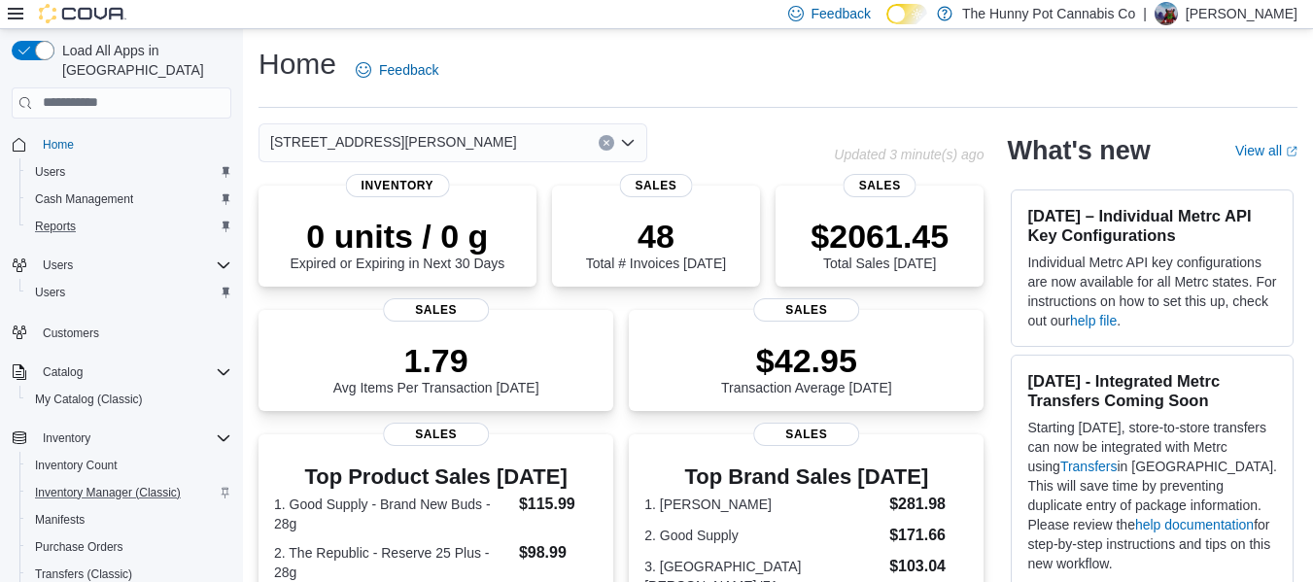
click at [60, 132] on span "Home" at bounding box center [133, 144] width 196 height 24
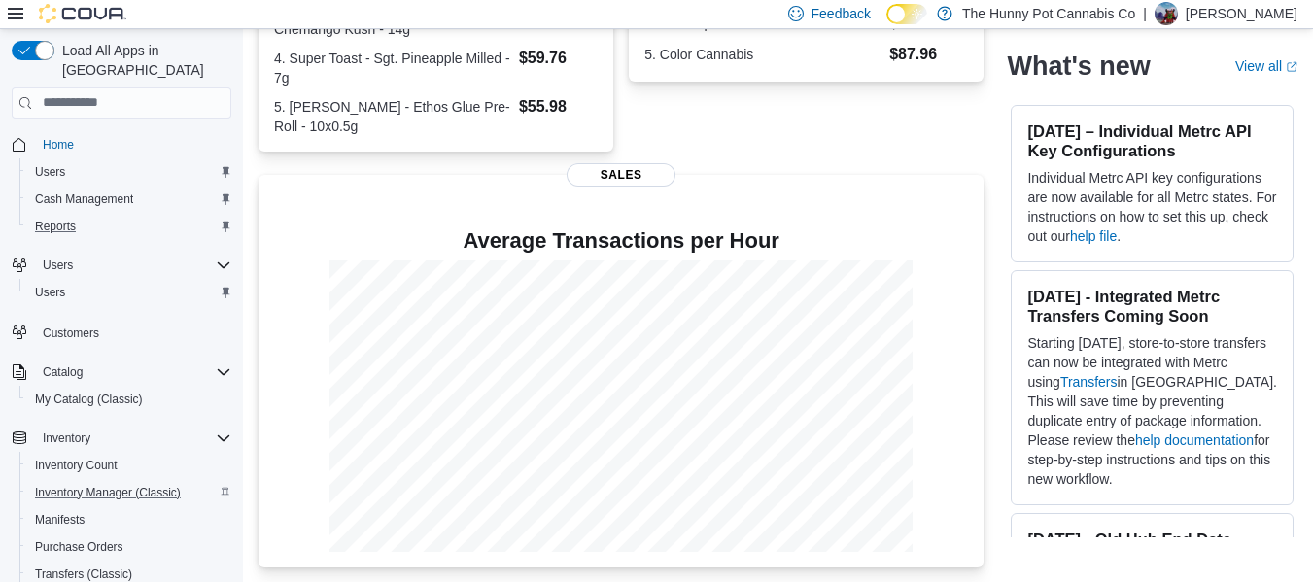
scroll to position [593, 0]
click at [79, 218] on link "Reports" at bounding box center [55, 226] width 56 height 23
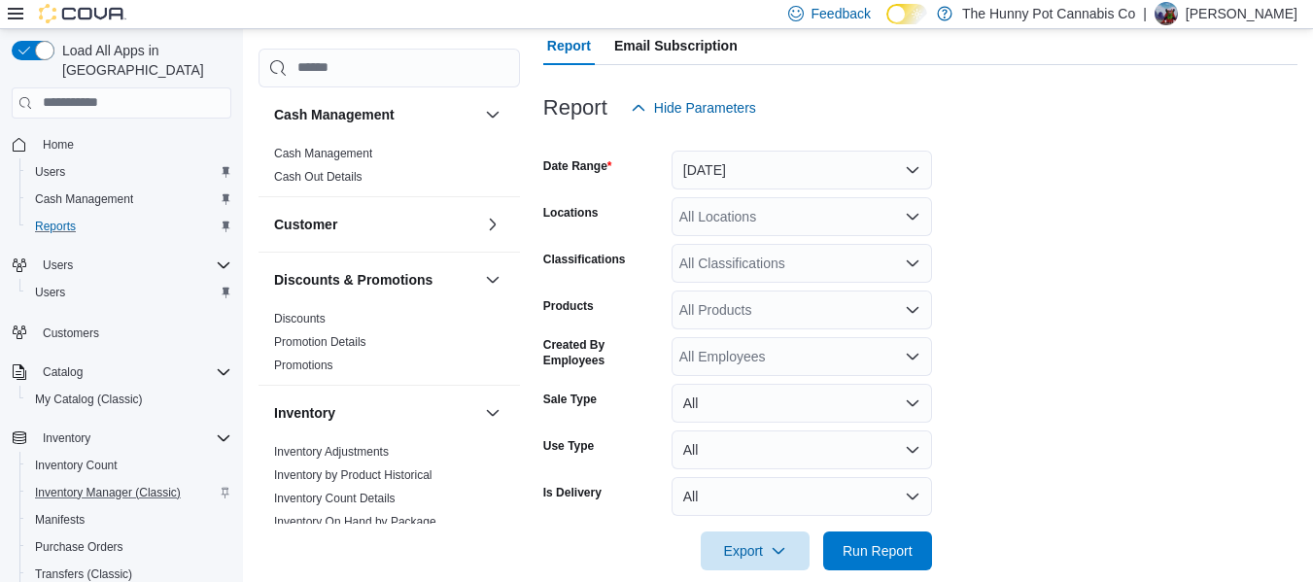
scroll to position [201, 0]
click at [736, 158] on button "[DATE]" at bounding box center [802, 169] width 261 height 39
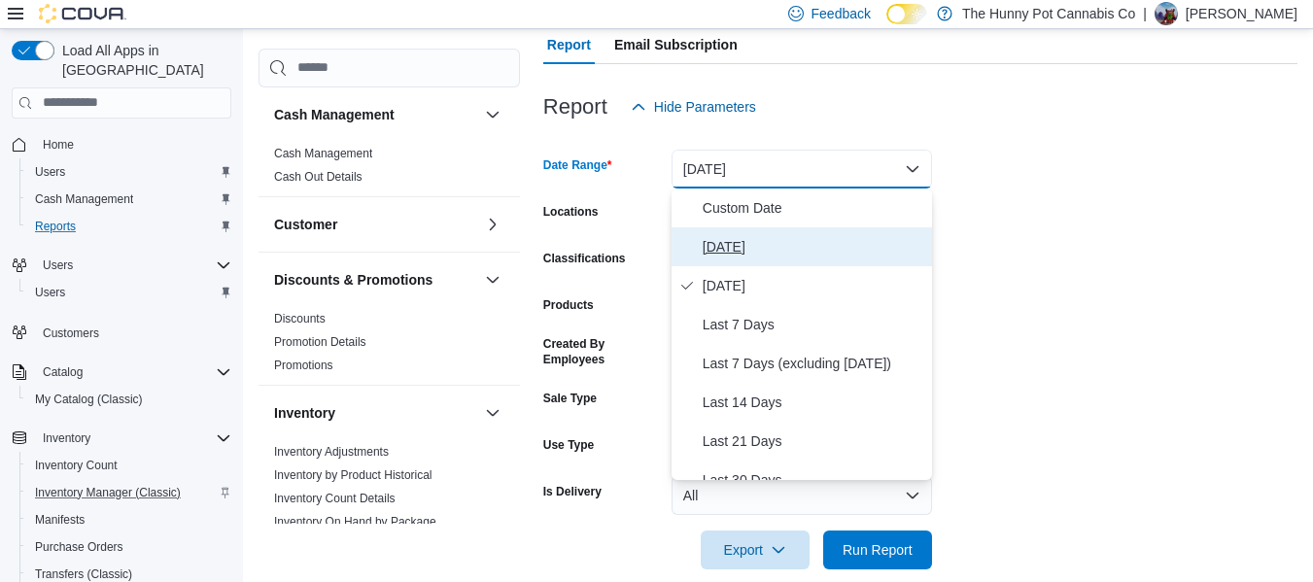
click at [736, 232] on button "[DATE]" at bounding box center [802, 246] width 261 height 39
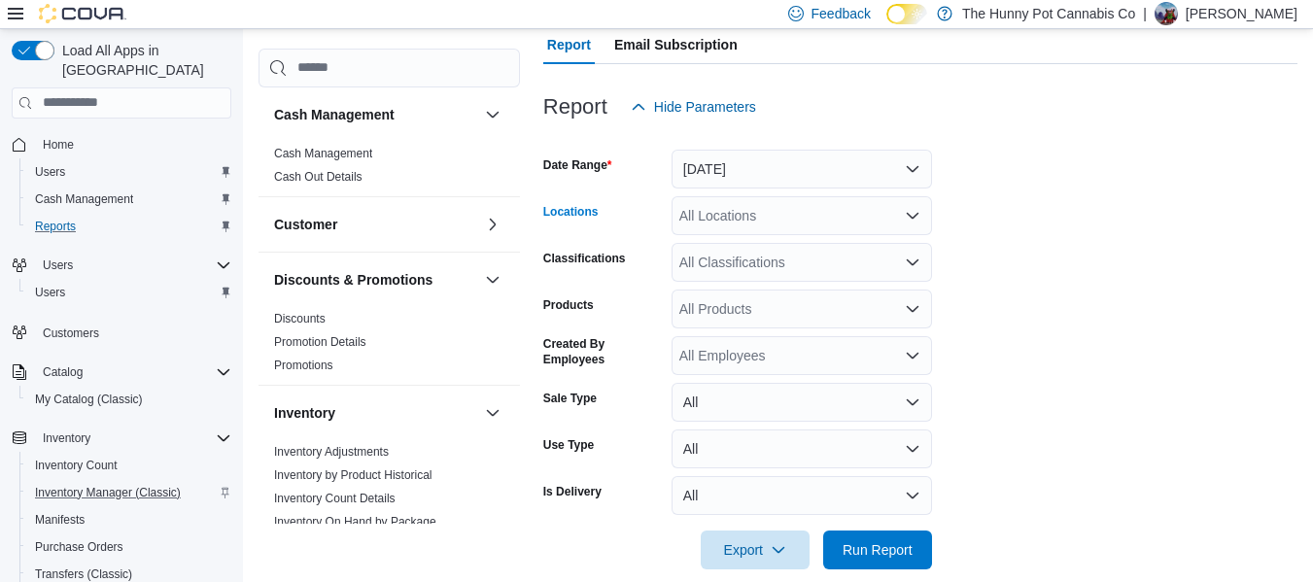
click at [754, 215] on div "All Locations" at bounding box center [802, 215] width 261 height 39
type input "***"
click at [776, 237] on button "[STREET_ADDRESS][PERSON_NAME]" at bounding box center [802, 249] width 261 height 28
click at [855, 539] on span "Run Report" at bounding box center [878, 549] width 86 height 39
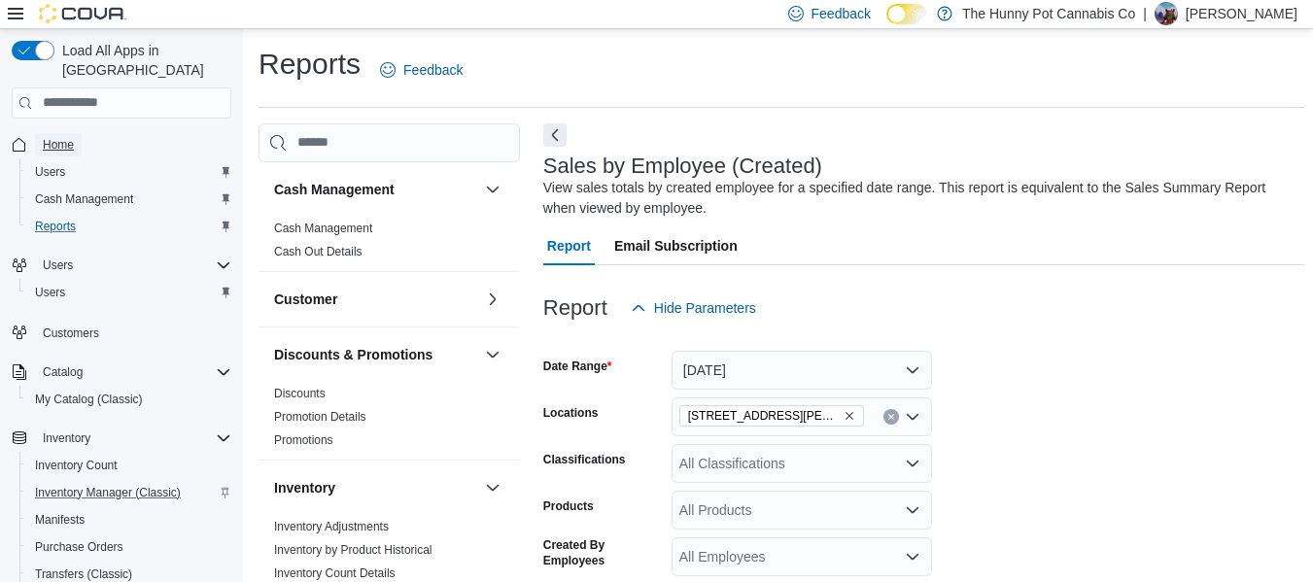
click at [78, 133] on link "Home" at bounding box center [58, 144] width 47 height 23
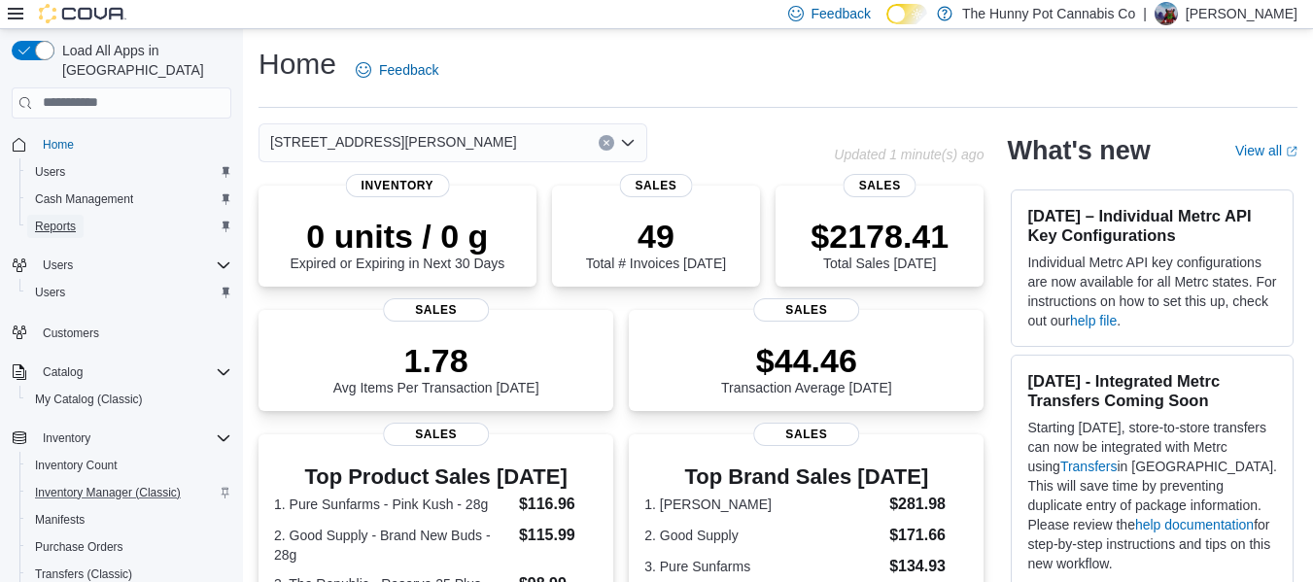
click at [74, 219] on span "Reports" at bounding box center [55, 227] width 41 height 16
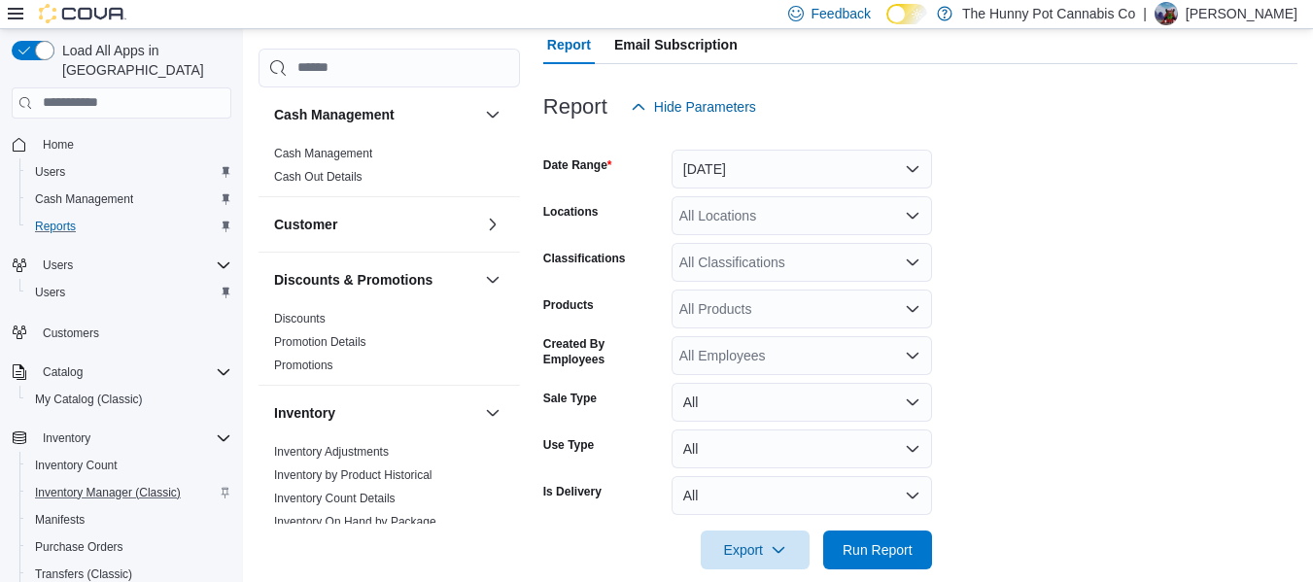
scroll to position [204, 0]
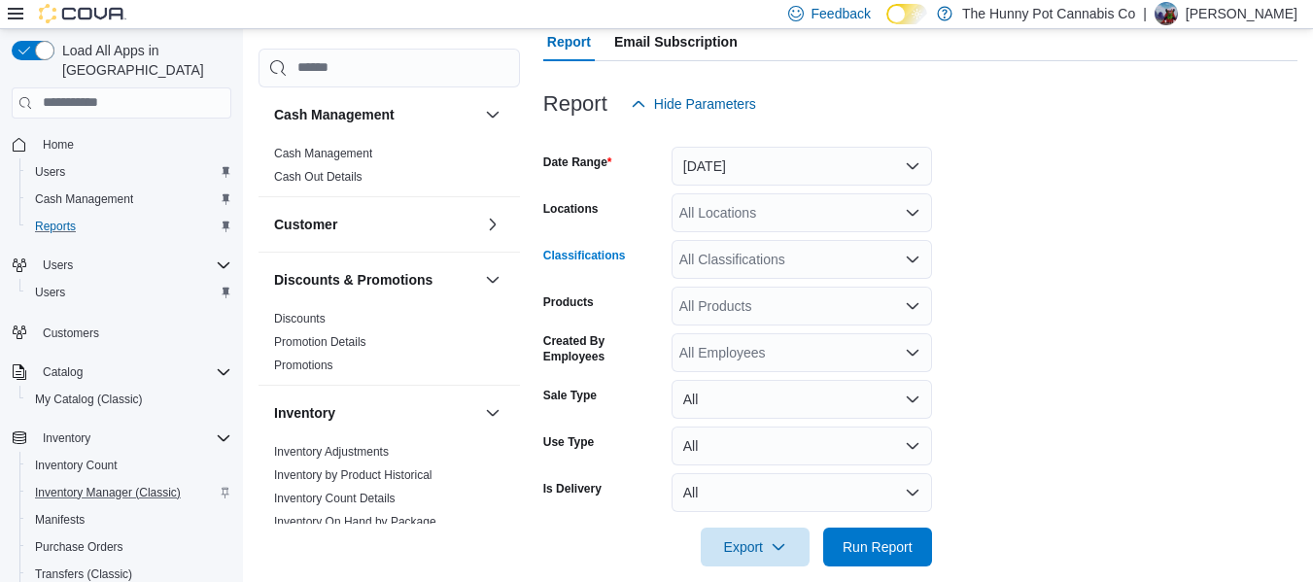
click at [737, 252] on div "All Classifications" at bounding box center [802, 259] width 261 height 39
type input "*******"
click at [734, 287] on span "Lighters" at bounding box center [737, 292] width 49 height 19
click at [770, 209] on div "All Locations" at bounding box center [802, 212] width 261 height 39
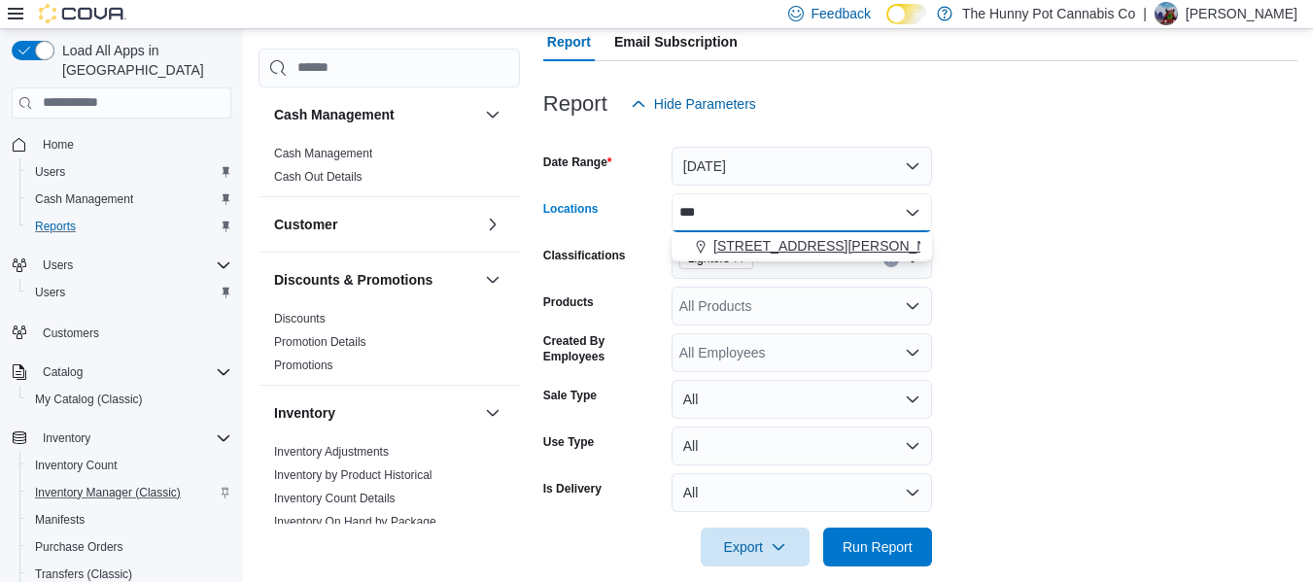
type input "***"
click at [775, 233] on button "[STREET_ADDRESS][PERSON_NAME]" at bounding box center [802, 246] width 261 height 28
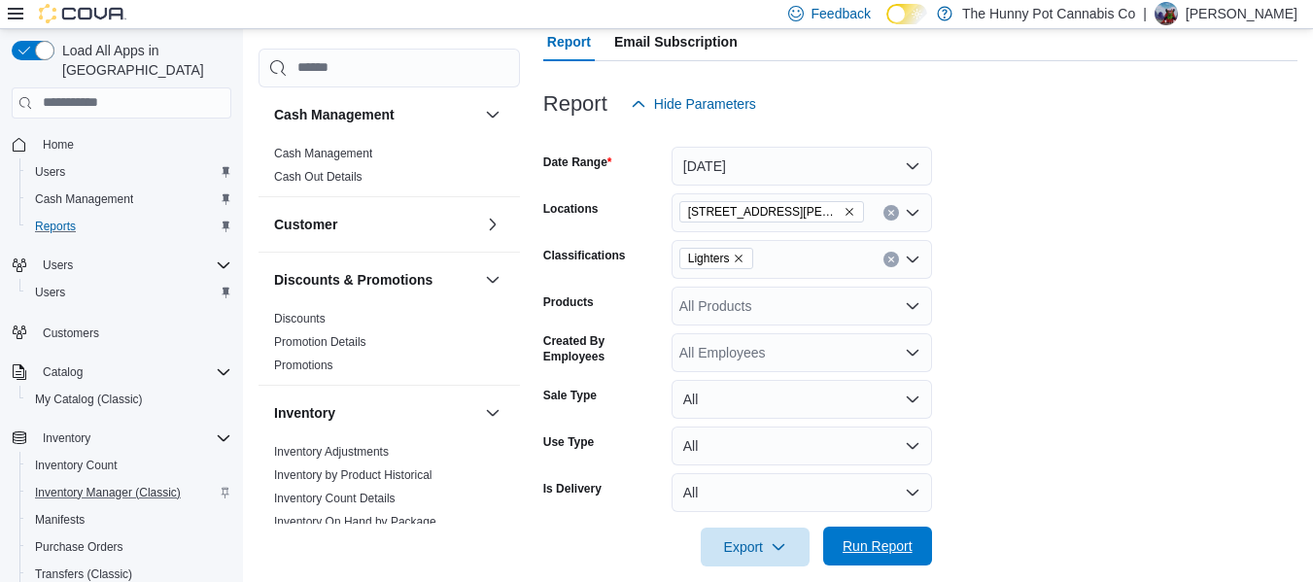
click at [893, 561] on span "Run Report" at bounding box center [878, 546] width 86 height 39
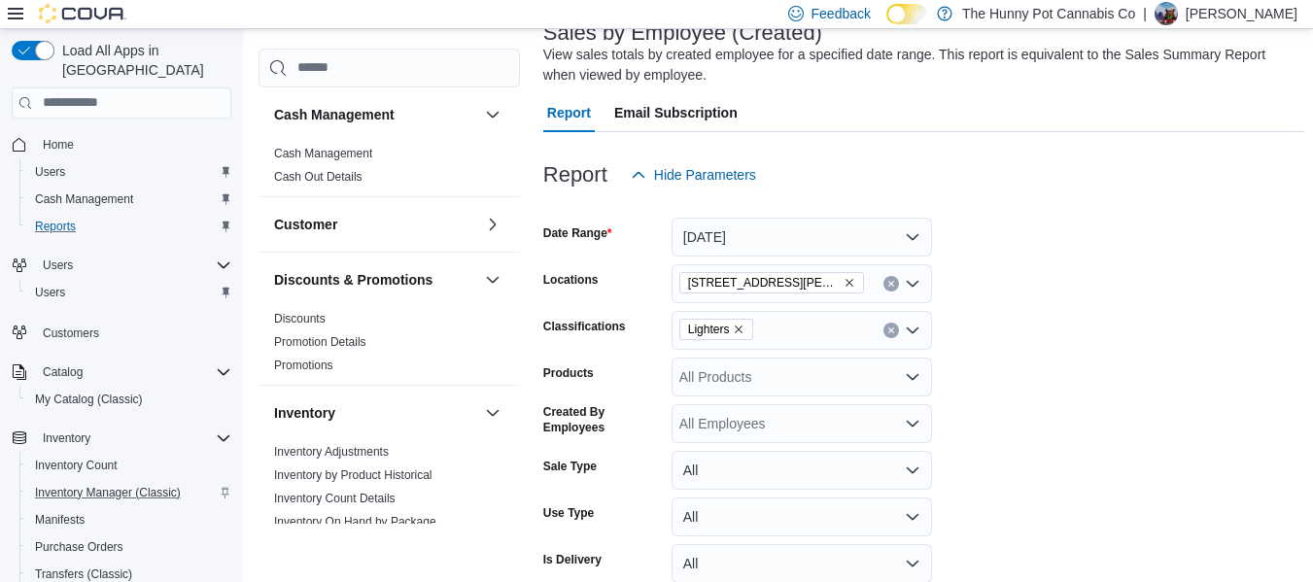
scroll to position [132, 0]
click at [815, 246] on button "[DATE]" at bounding box center [802, 238] width 261 height 39
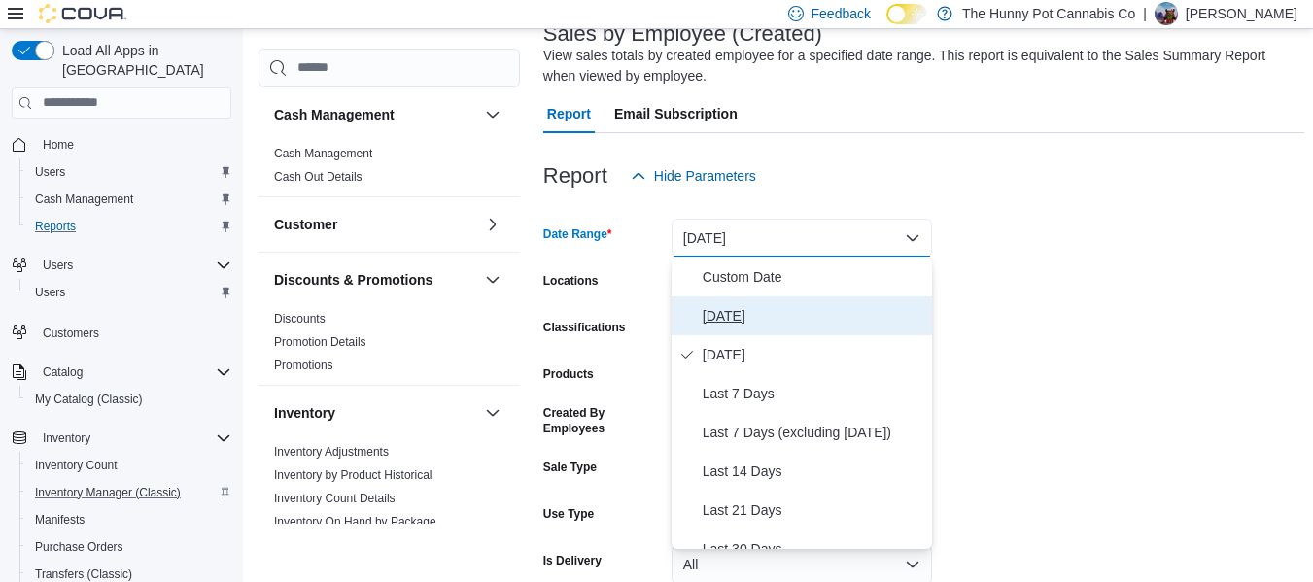
click at [723, 321] on span "[DATE]" at bounding box center [814, 315] width 222 height 23
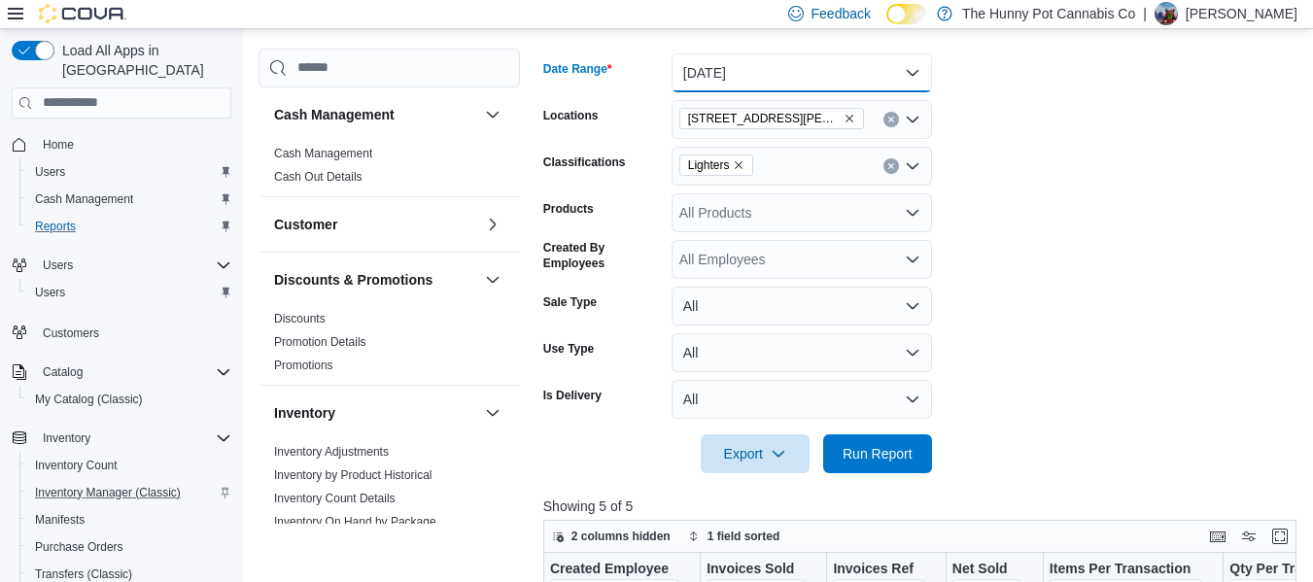
scroll to position [335, 0]
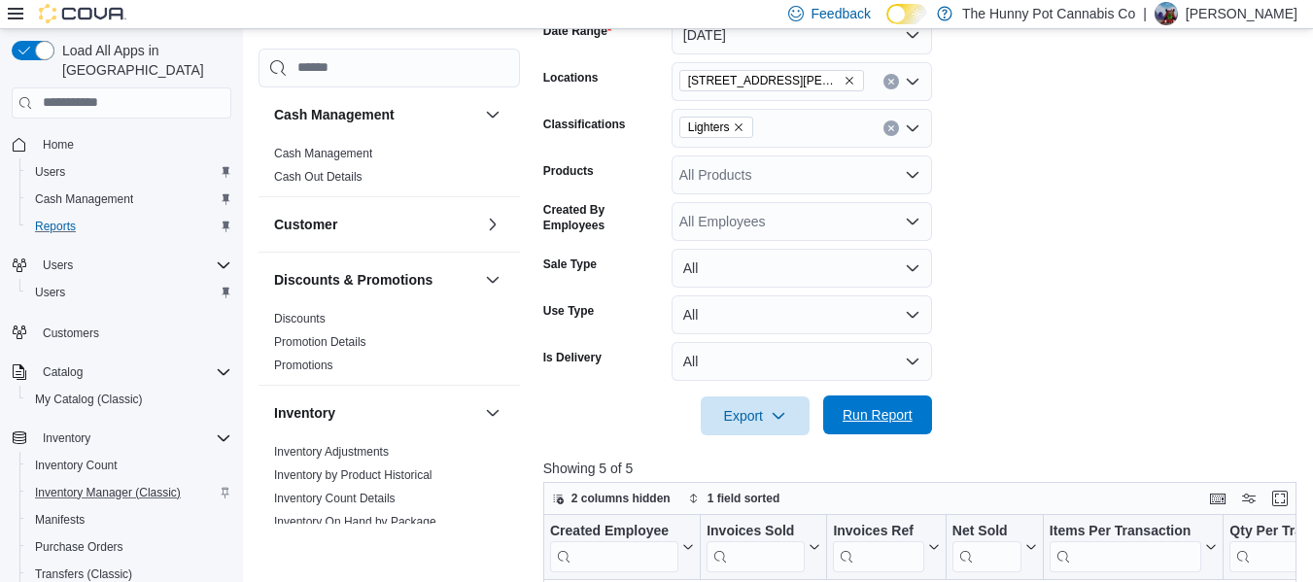
click at [912, 419] on span "Run Report" at bounding box center [878, 414] width 70 height 19
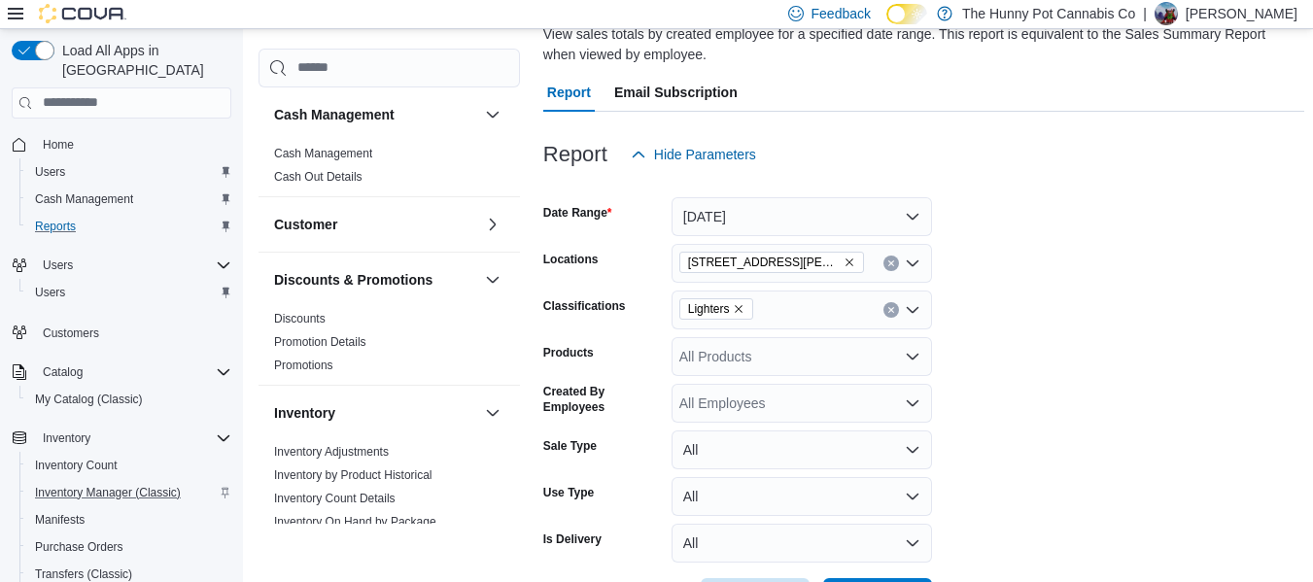
scroll to position [153, 0]
click at [801, 206] on button "[DATE]" at bounding box center [802, 217] width 261 height 39
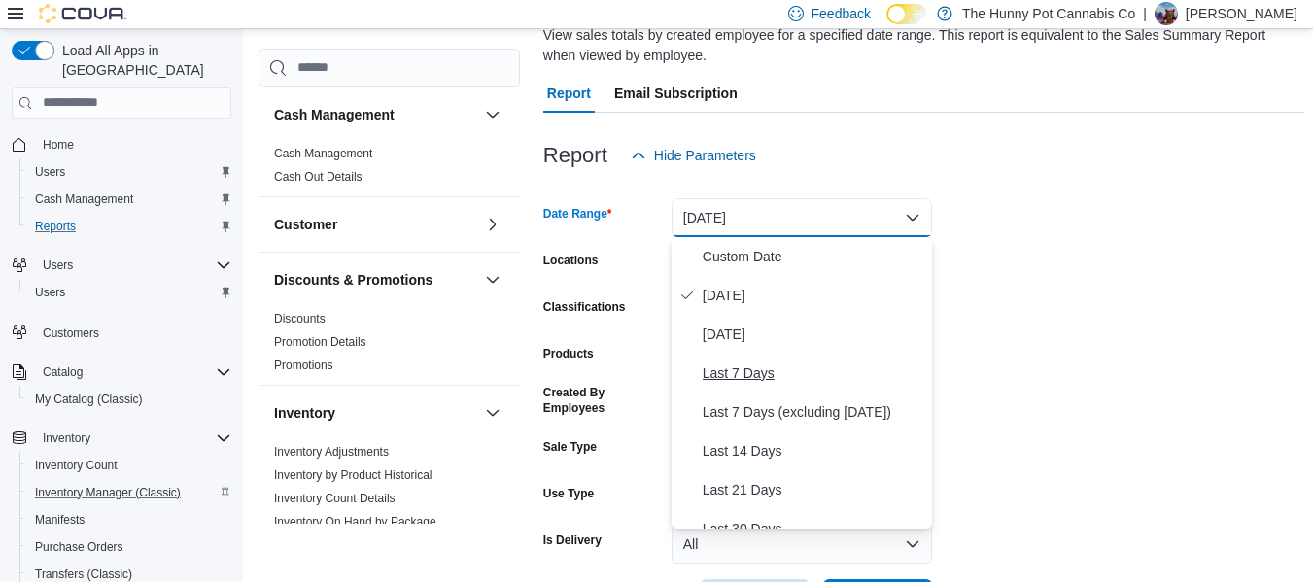
scroll to position [292, 0]
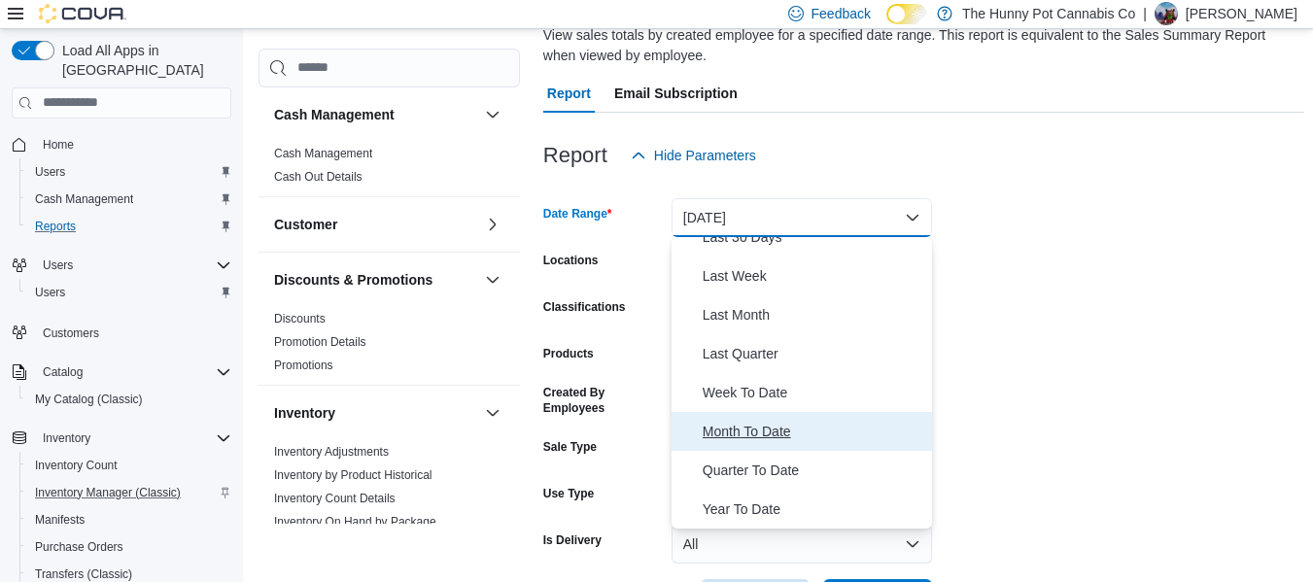
click at [744, 444] on button "Month To Date" at bounding box center [802, 431] width 261 height 39
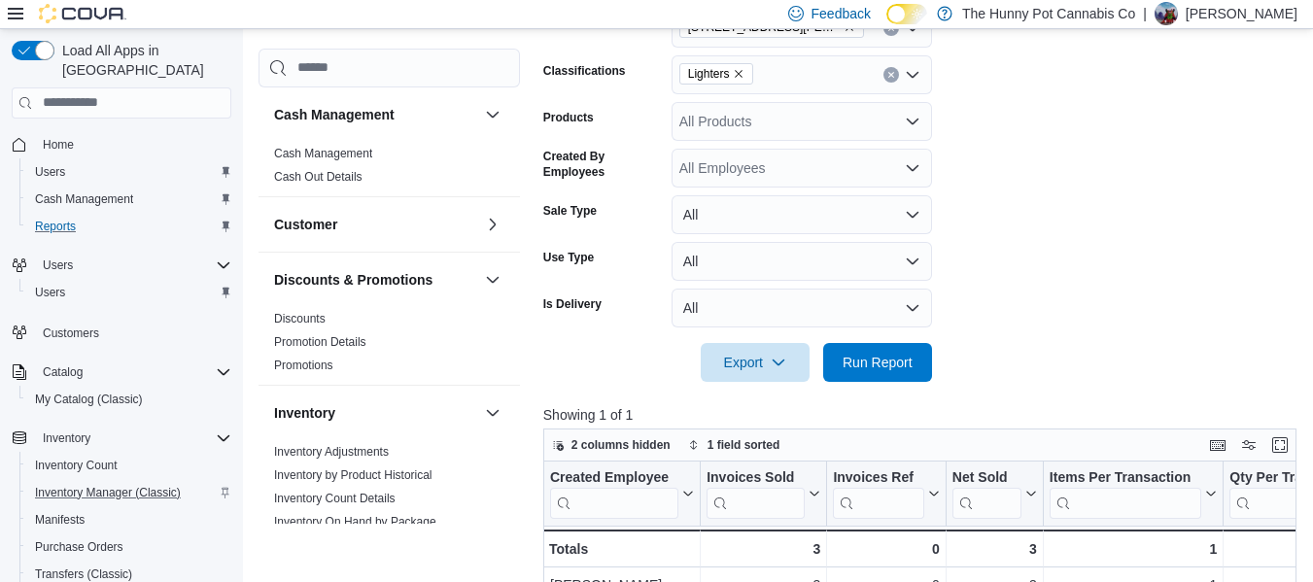
scroll to position [390, 0]
click at [863, 369] on span "Run Report" at bounding box center [878, 360] width 70 height 19
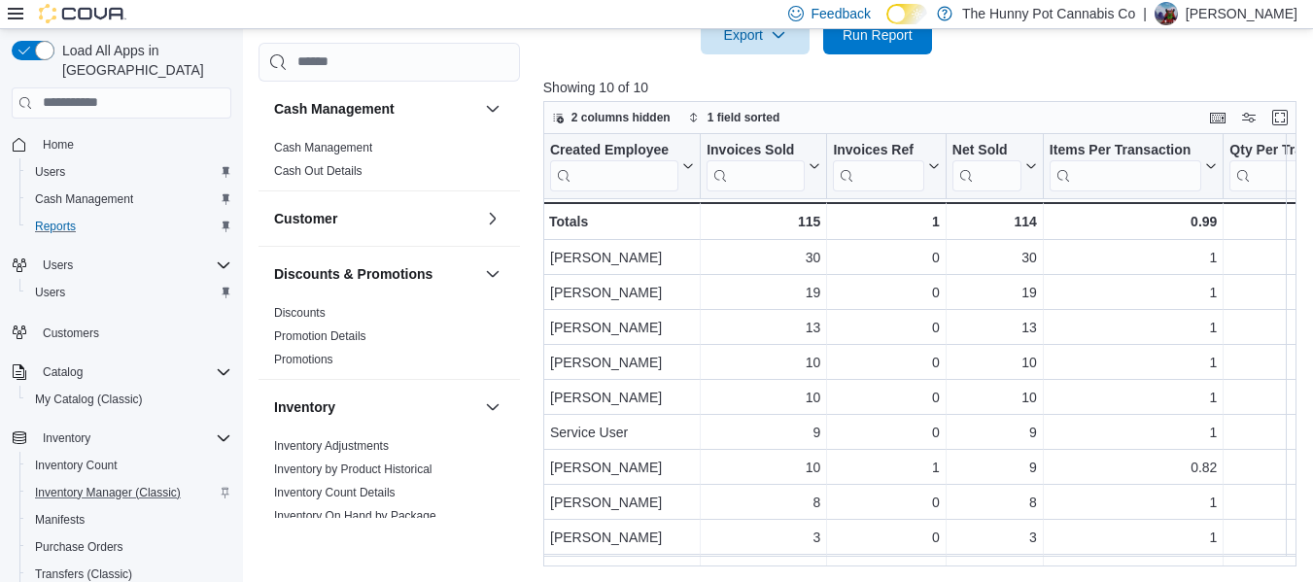
scroll to position [510, 0]
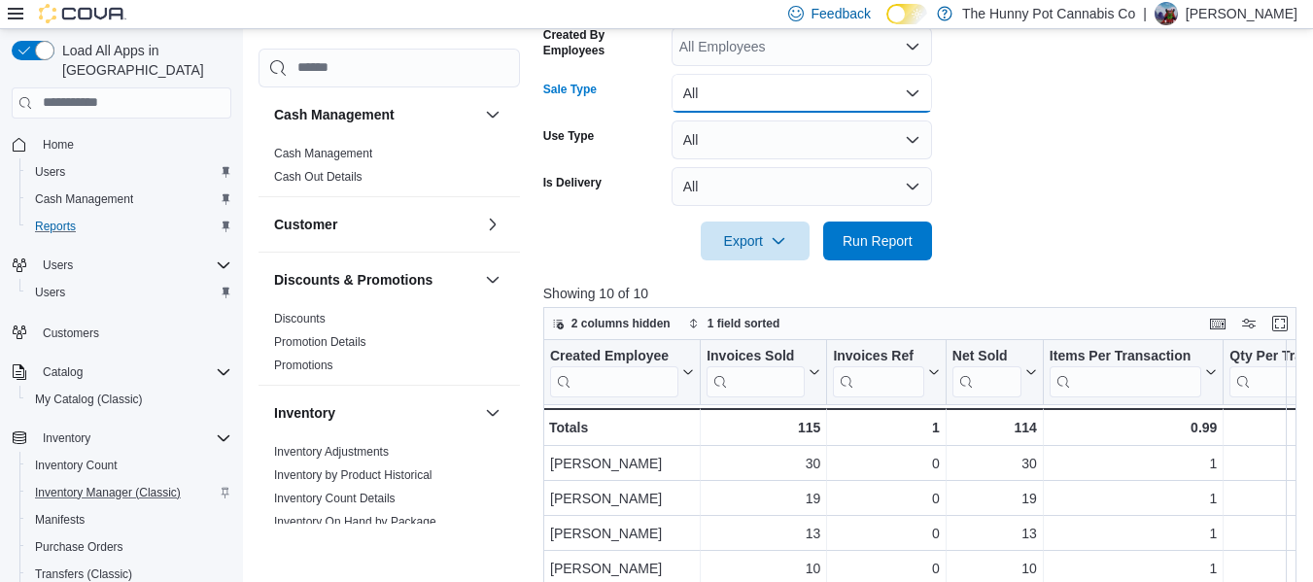
click at [720, 87] on button "All" at bounding box center [802, 93] width 261 height 39
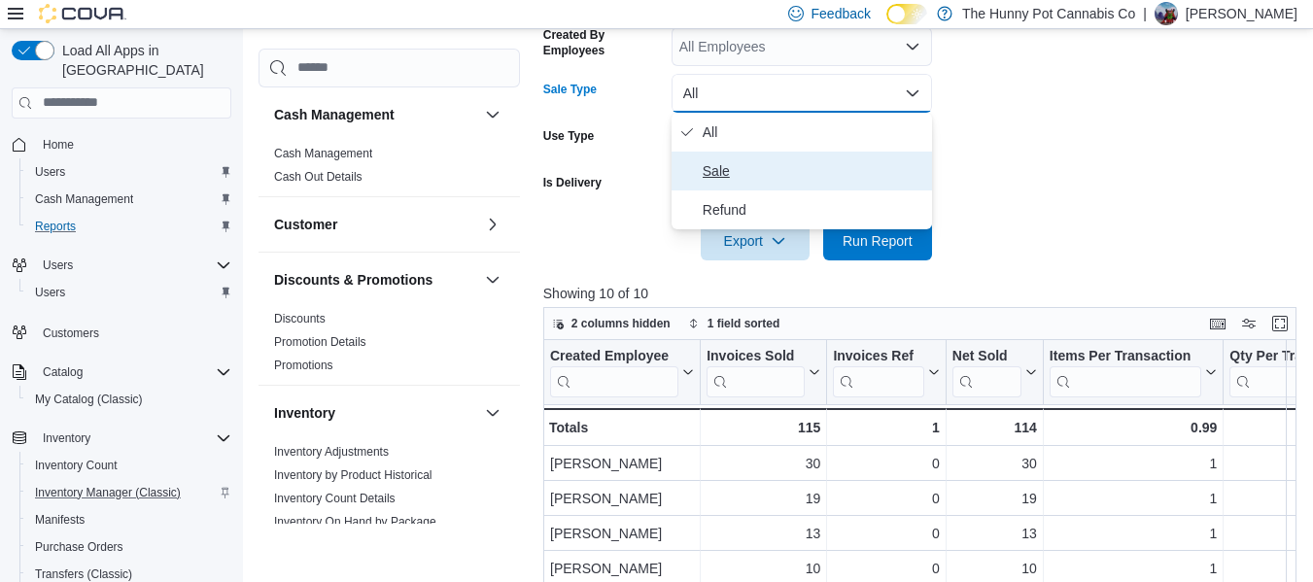
click at [719, 164] on span "Sale" at bounding box center [814, 170] width 222 height 23
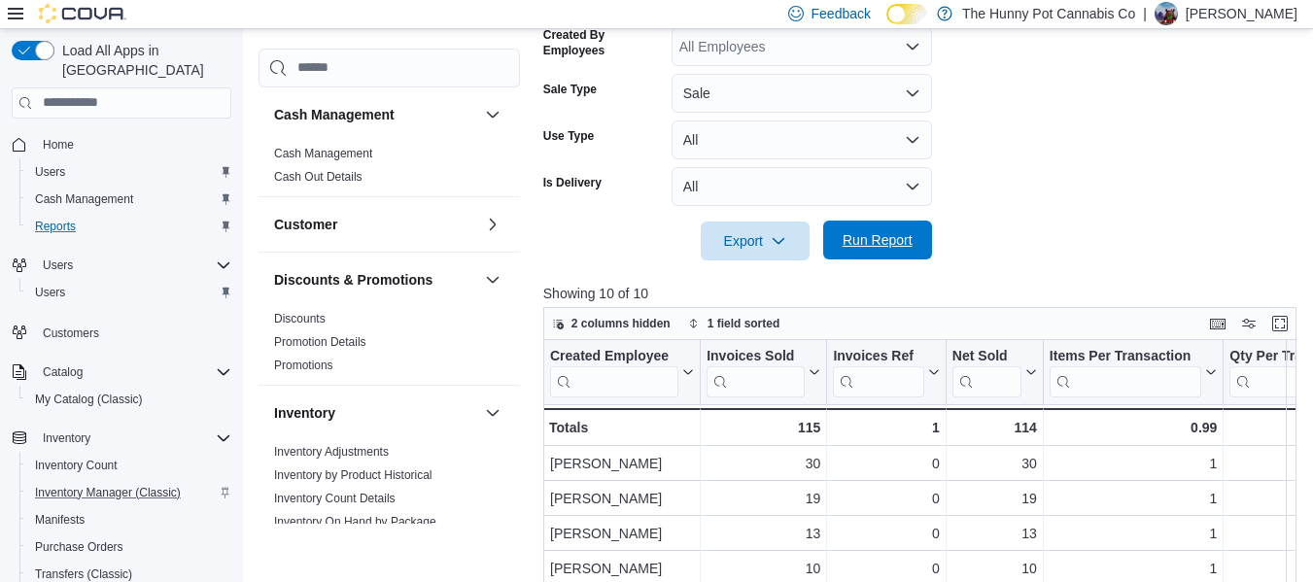
click at [857, 250] on span "Run Report" at bounding box center [878, 240] width 86 height 39
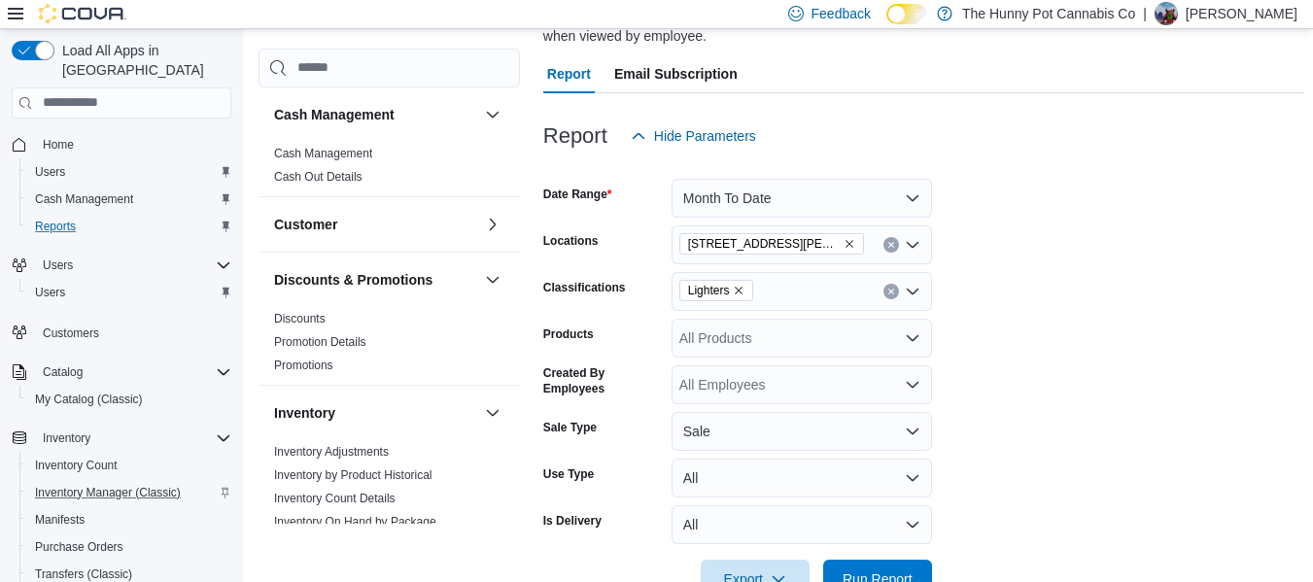
scroll to position [171, 0]
click at [740, 294] on icon "Remove Lighters from selection in this group" at bounding box center [739, 292] width 12 height 12
drag, startPoint x: 1124, startPoint y: 332, endPoint x: 803, endPoint y: 343, distance: 321.0
click at [803, 343] on form "Date Range Month To Date Locations [STREET_ADDRESS][PERSON_NAME] Classification…" at bounding box center [923, 378] width 761 height 443
click at [803, 343] on div "All Products" at bounding box center [802, 339] width 261 height 39
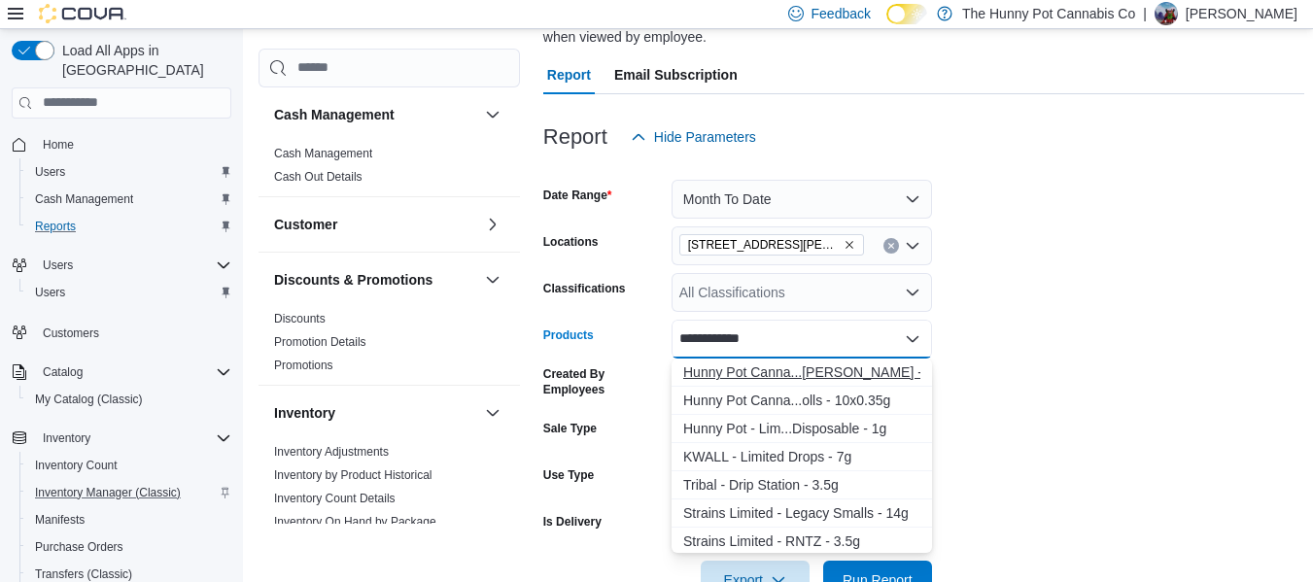
type input "**********"
click at [809, 365] on div "Hunny Pot Canna...[PERSON_NAME] - 3.5g" at bounding box center [801, 372] width 237 height 19
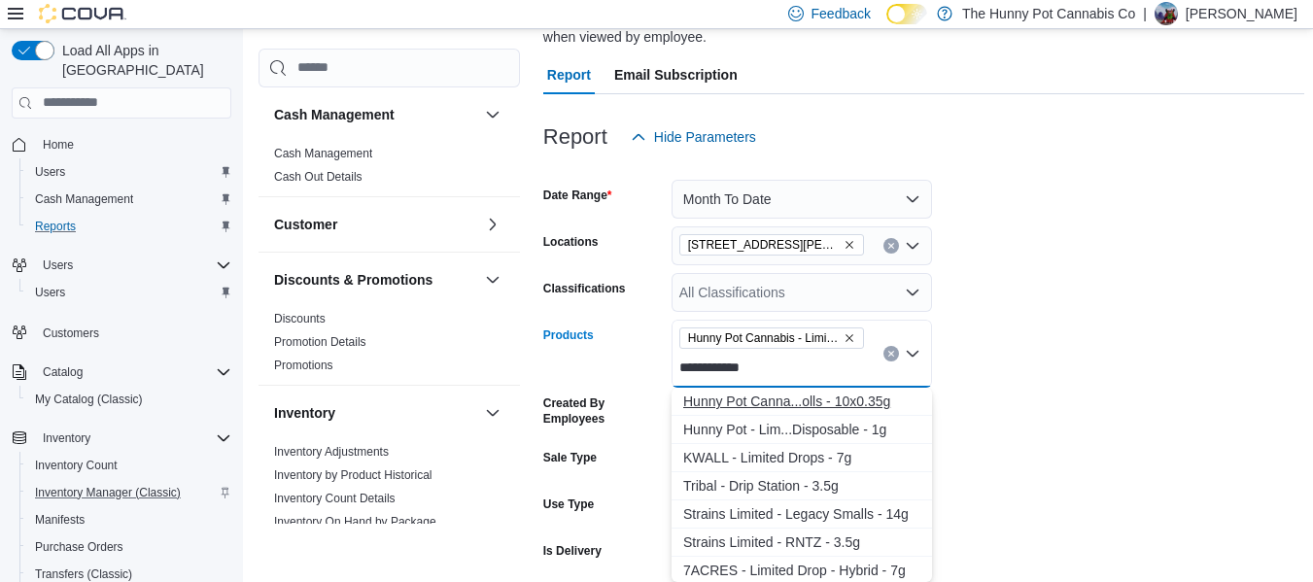
type input "**********"
click at [825, 398] on div "Hunny Pot Canna...olls - 10x0.35g" at bounding box center [801, 401] width 237 height 19
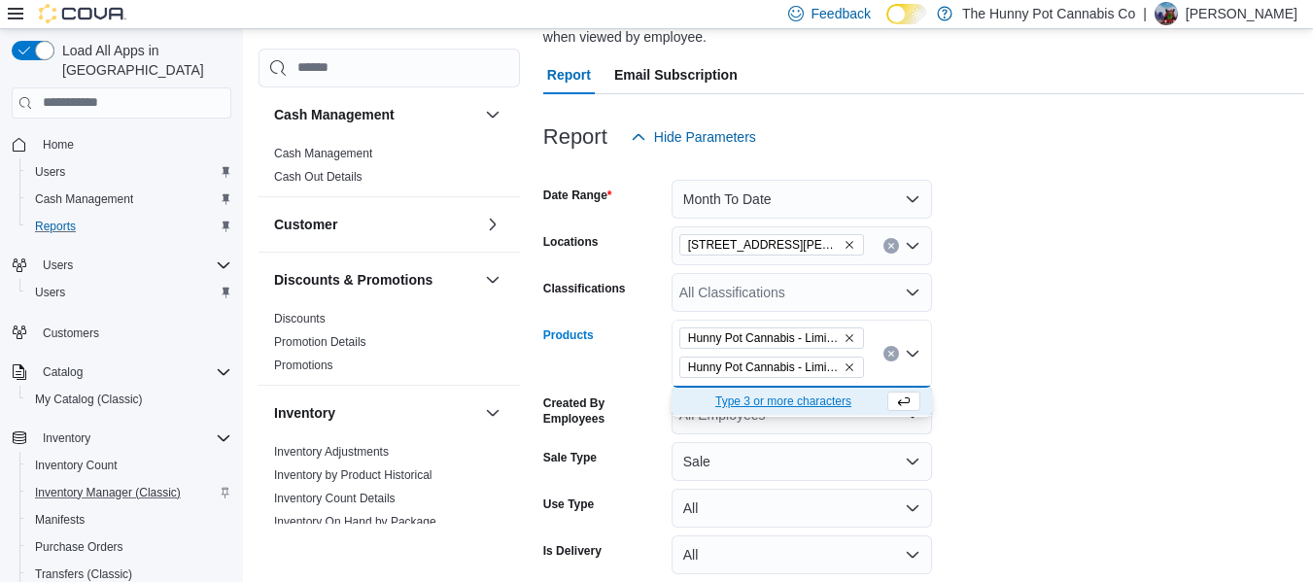
click at [1066, 370] on form "Date Range Month To Date Locations [STREET_ADDRESS][PERSON_NAME] Classification…" at bounding box center [923, 393] width 761 height 472
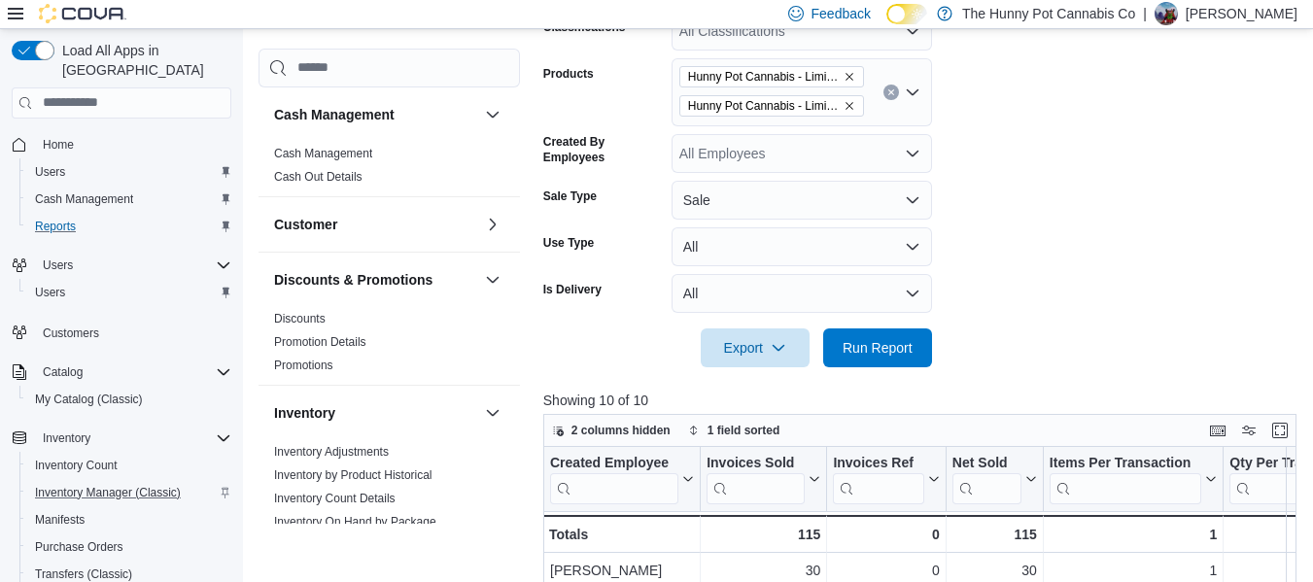
scroll to position [434, 0]
click at [889, 356] on span "Run Report" at bounding box center [878, 346] width 86 height 39
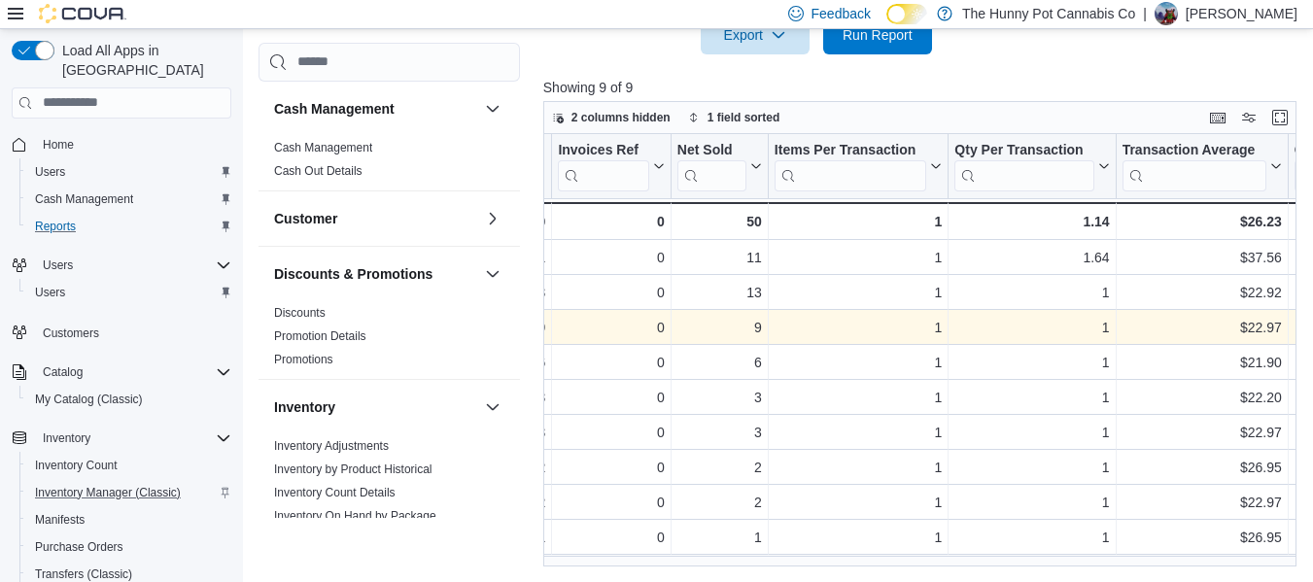
scroll to position [0, 276]
